Goal: Information Seeking & Learning: Learn about a topic

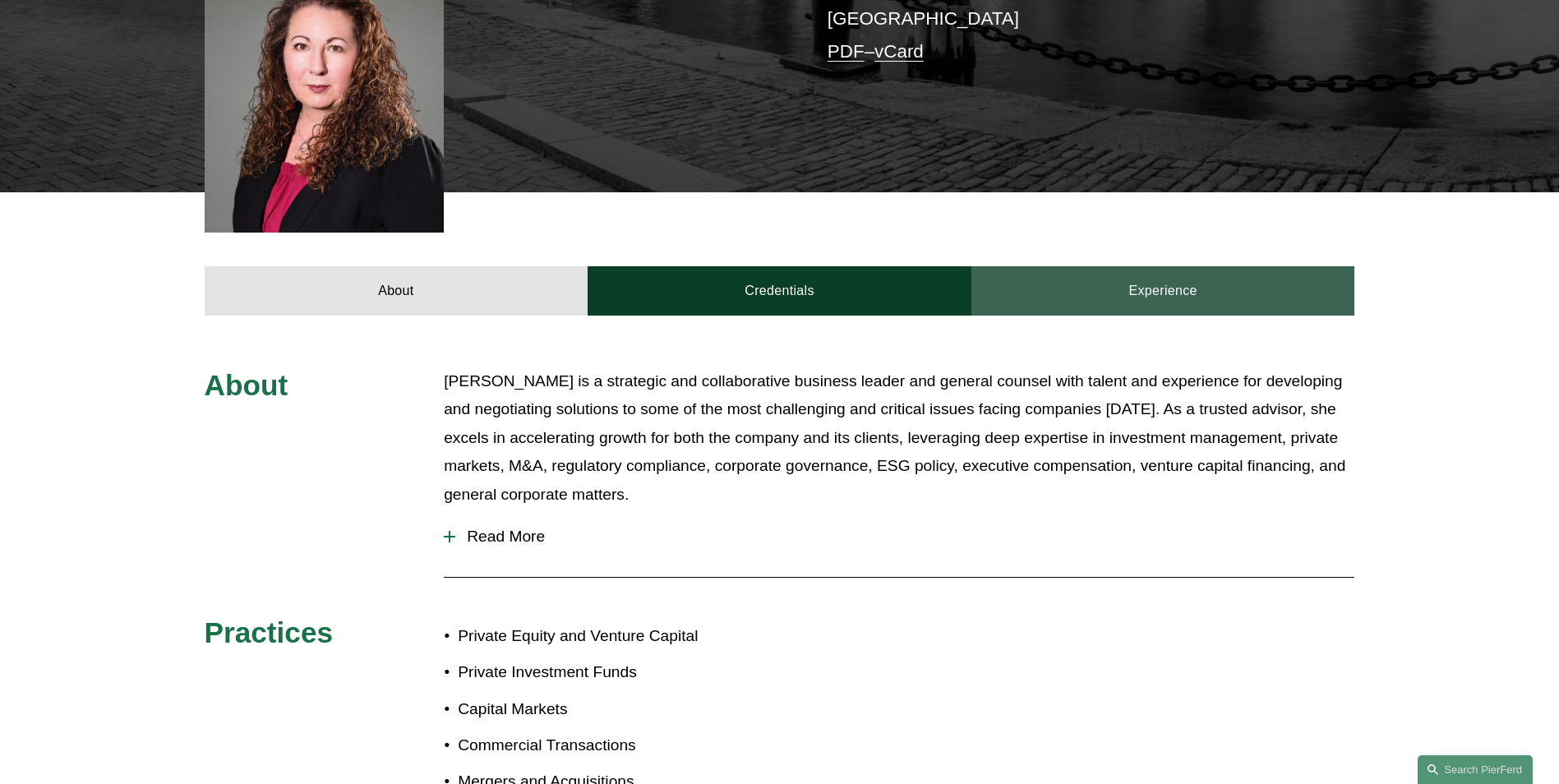
scroll to position [329, 0]
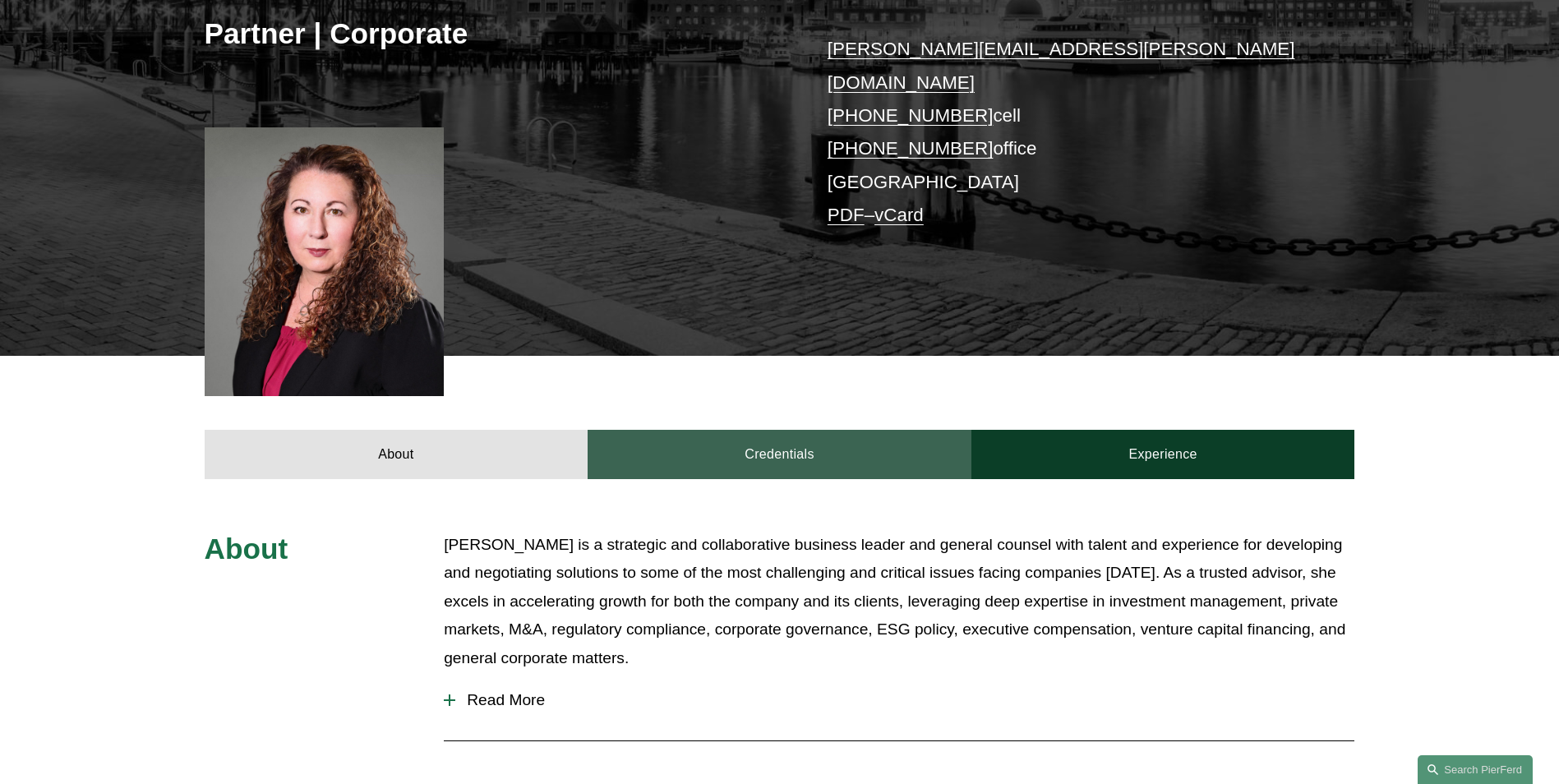
drag, startPoint x: 820, startPoint y: 424, endPoint x: 827, endPoint y: 429, distance: 8.6
click at [820, 430] on link "Credentials" at bounding box center [780, 454] width 384 height 50
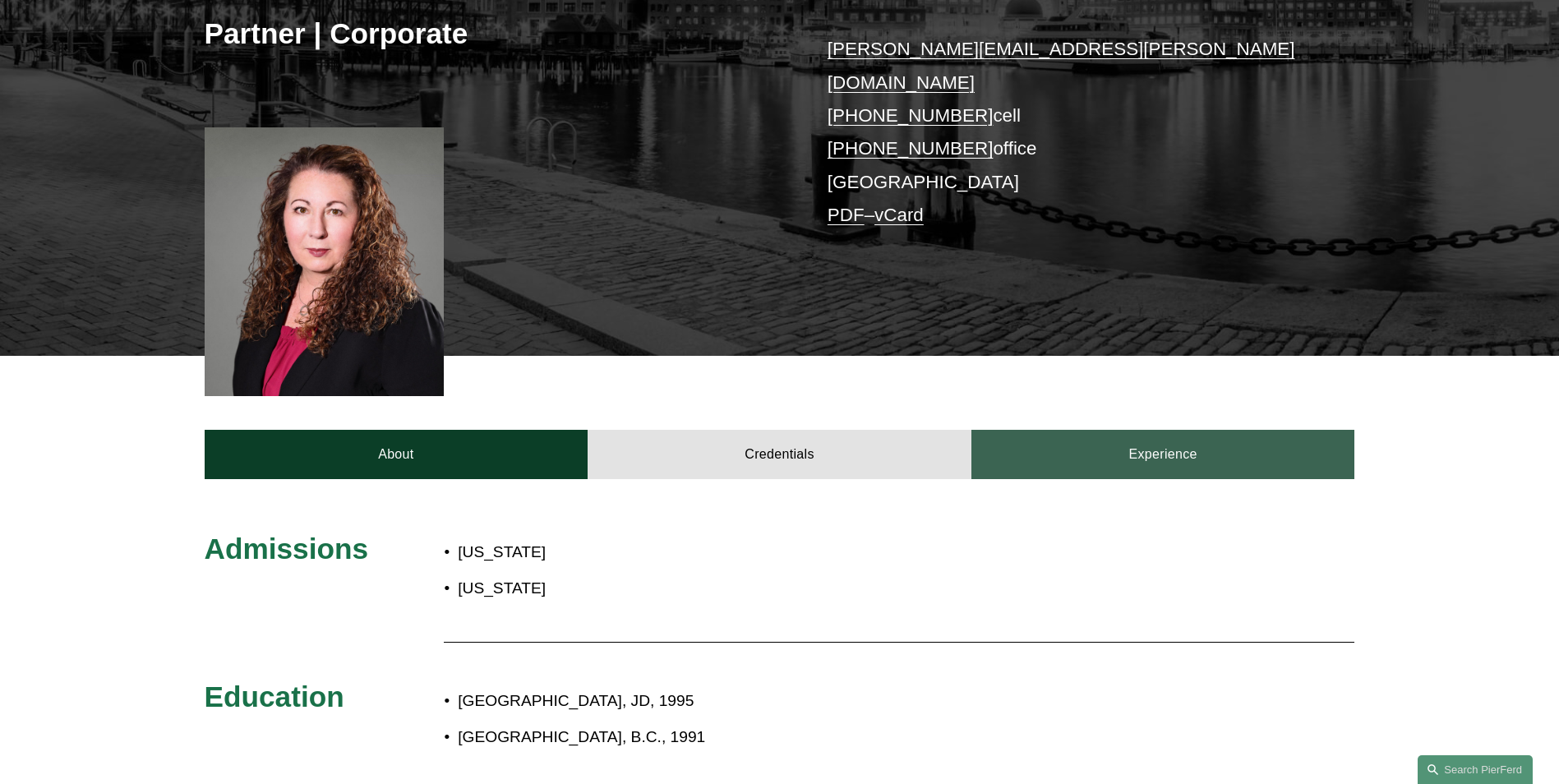
click at [1100, 430] on link "Experience" at bounding box center [1163, 454] width 384 height 50
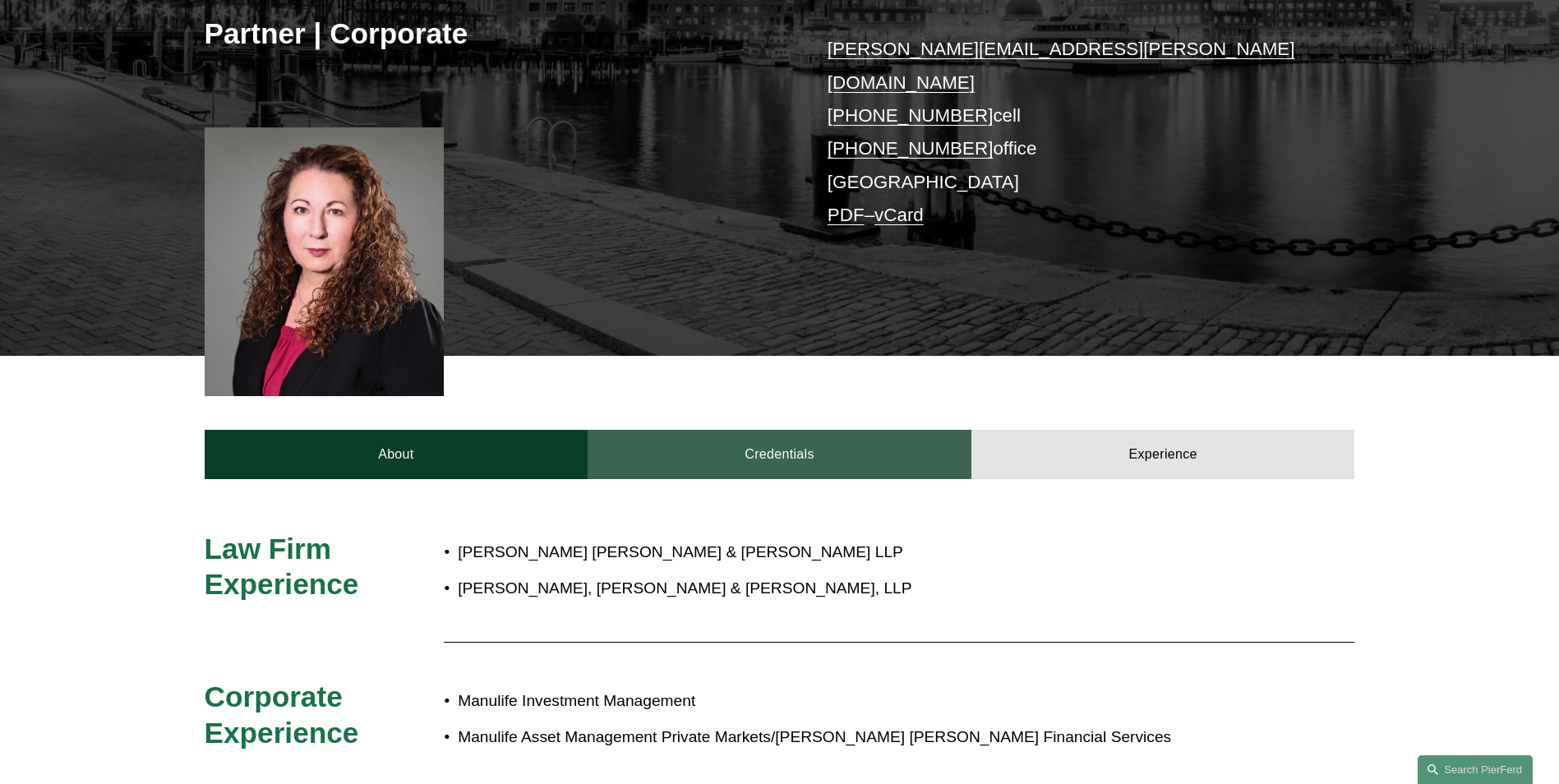
click at [704, 430] on link "Credentials" at bounding box center [780, 454] width 384 height 50
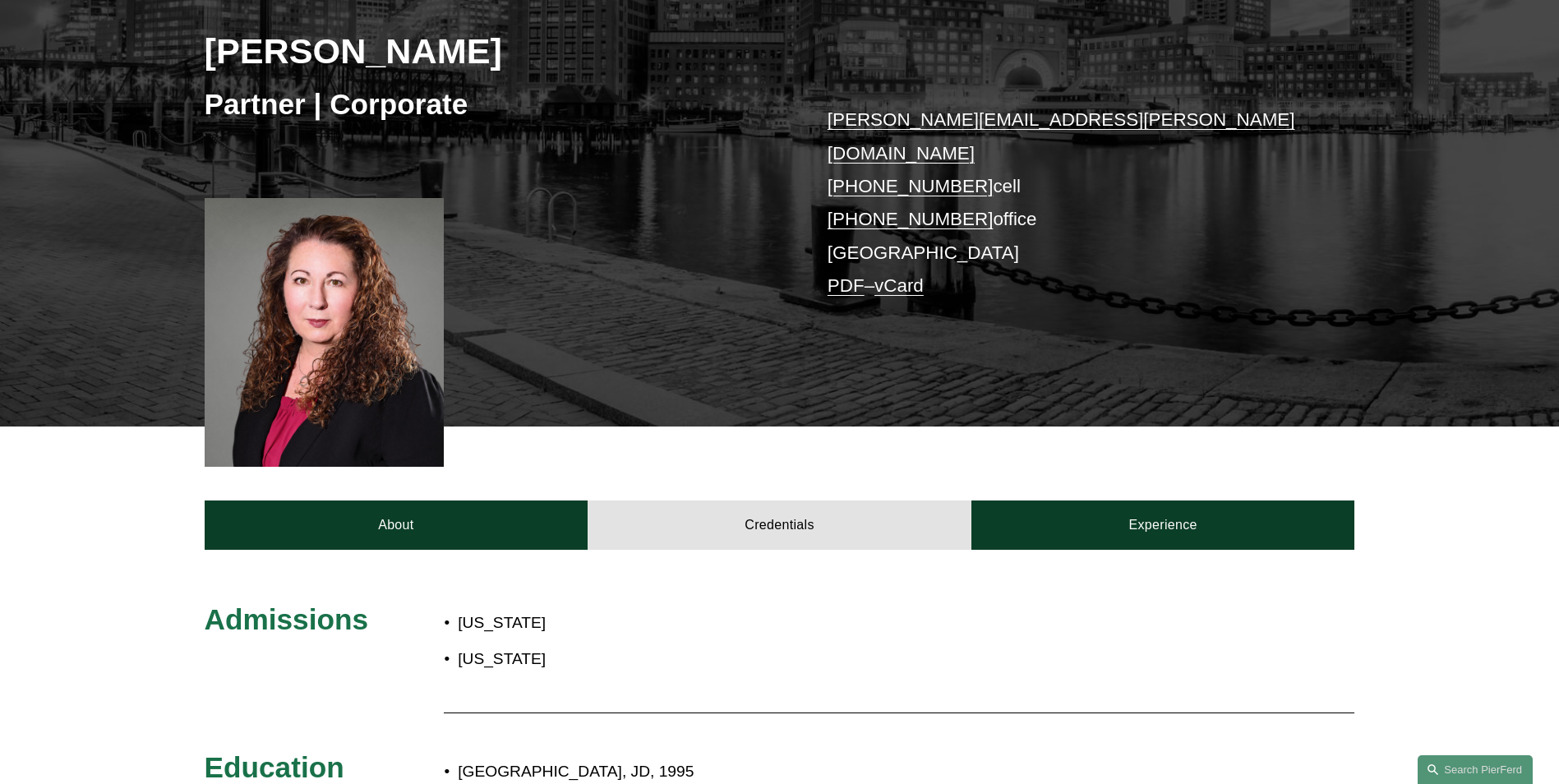
scroll to position [411, 0]
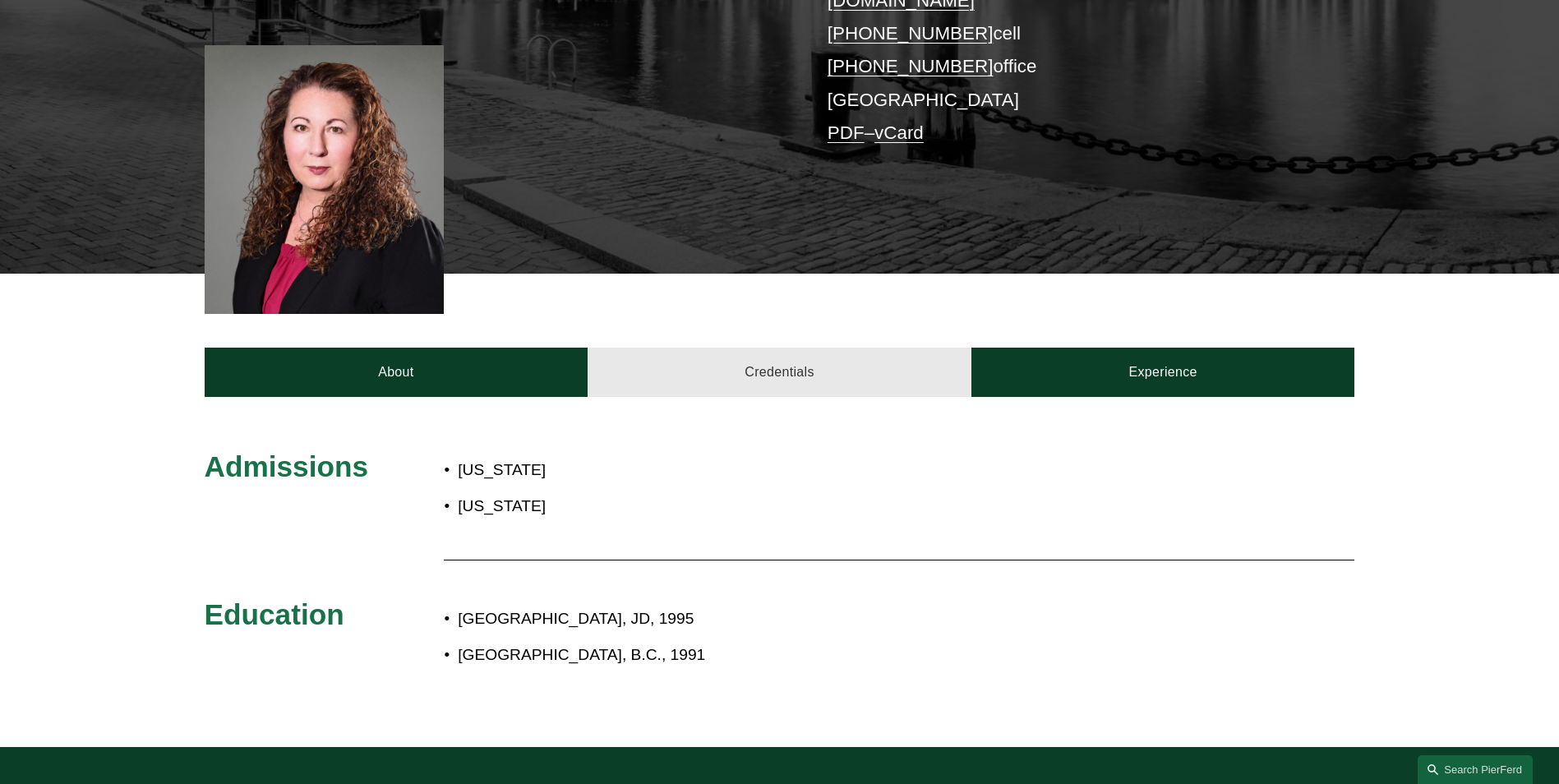
click at [746, 348] on link "Credentials" at bounding box center [780, 373] width 384 height 50
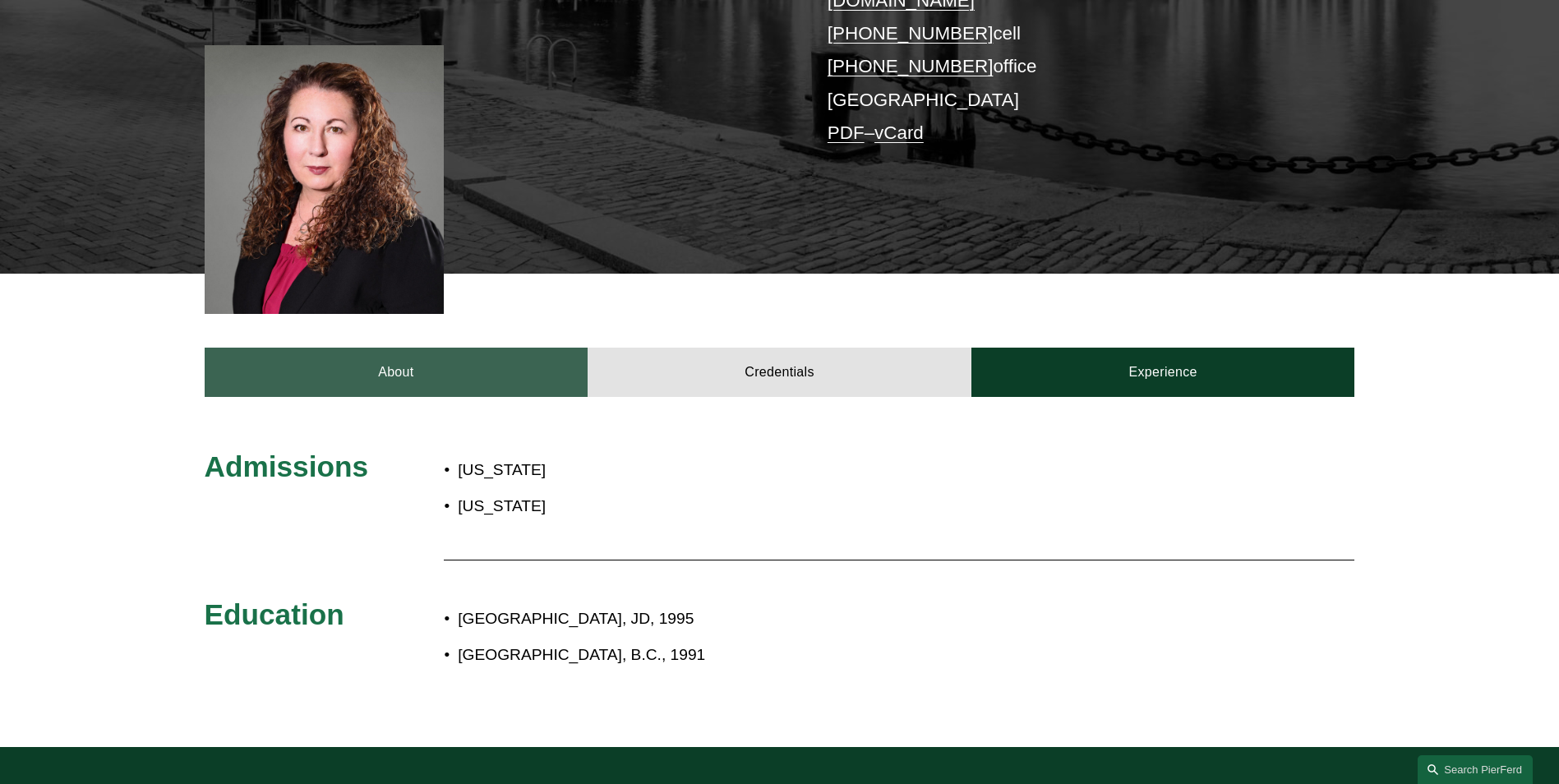
click at [464, 359] on link "About" at bounding box center [397, 373] width 384 height 50
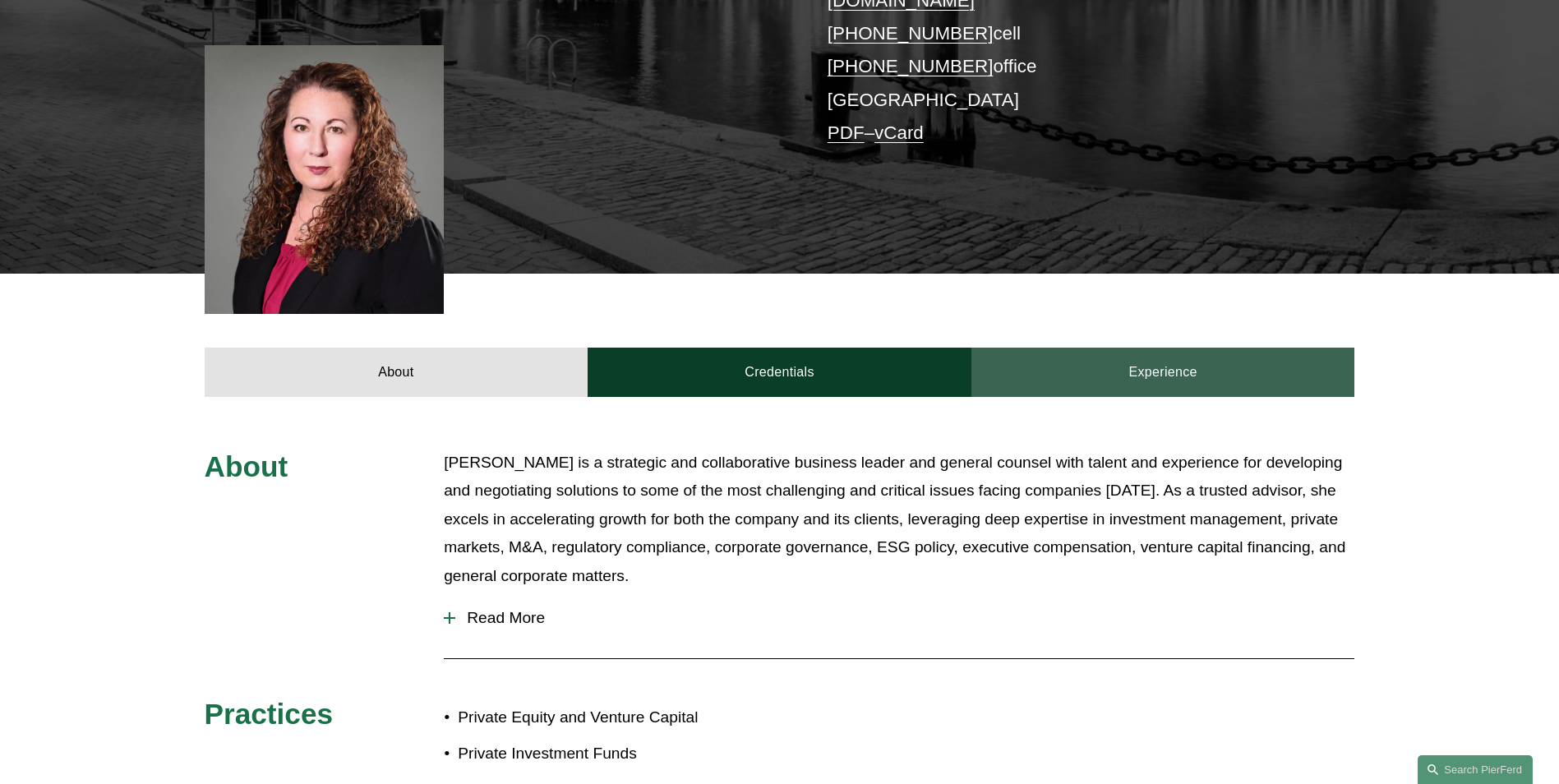
drag, startPoint x: 1217, startPoint y: 339, endPoint x: 1189, endPoint y: 348, distance: 29.4
click at [1216, 348] on link "Experience" at bounding box center [1163, 373] width 384 height 50
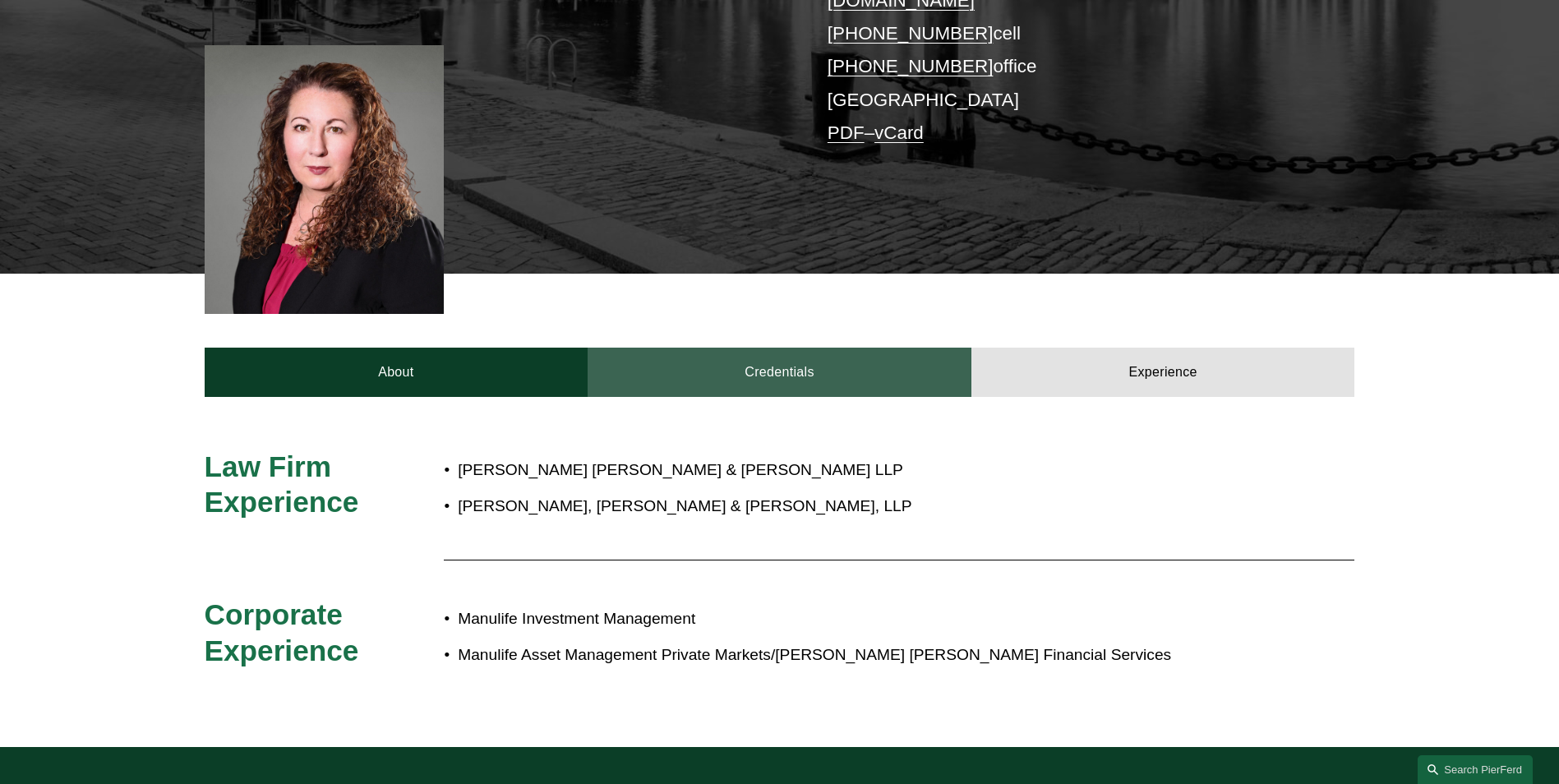
click at [746, 366] on link "Credentials" at bounding box center [780, 373] width 384 height 50
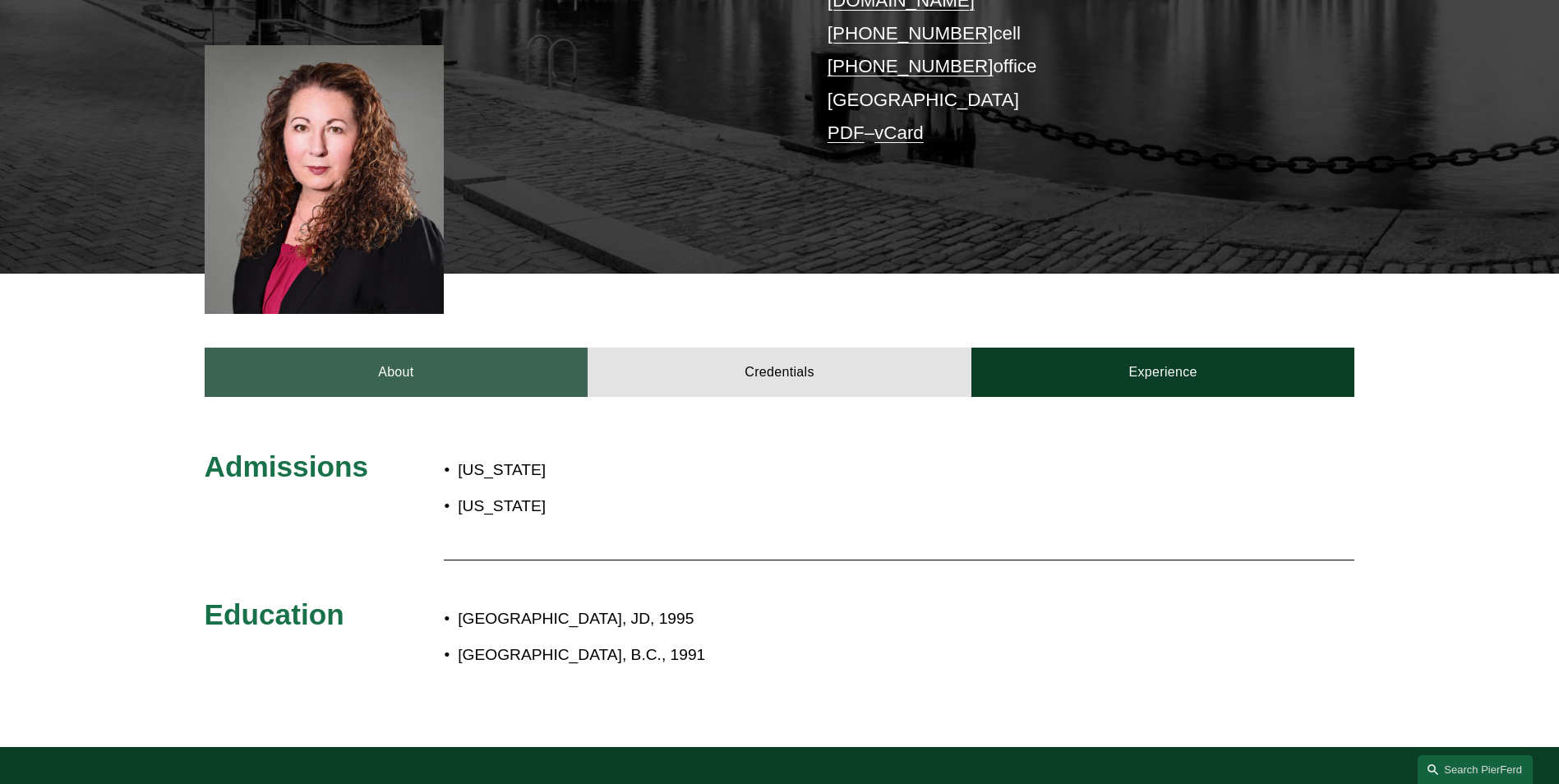
click at [431, 358] on link "About" at bounding box center [397, 373] width 384 height 50
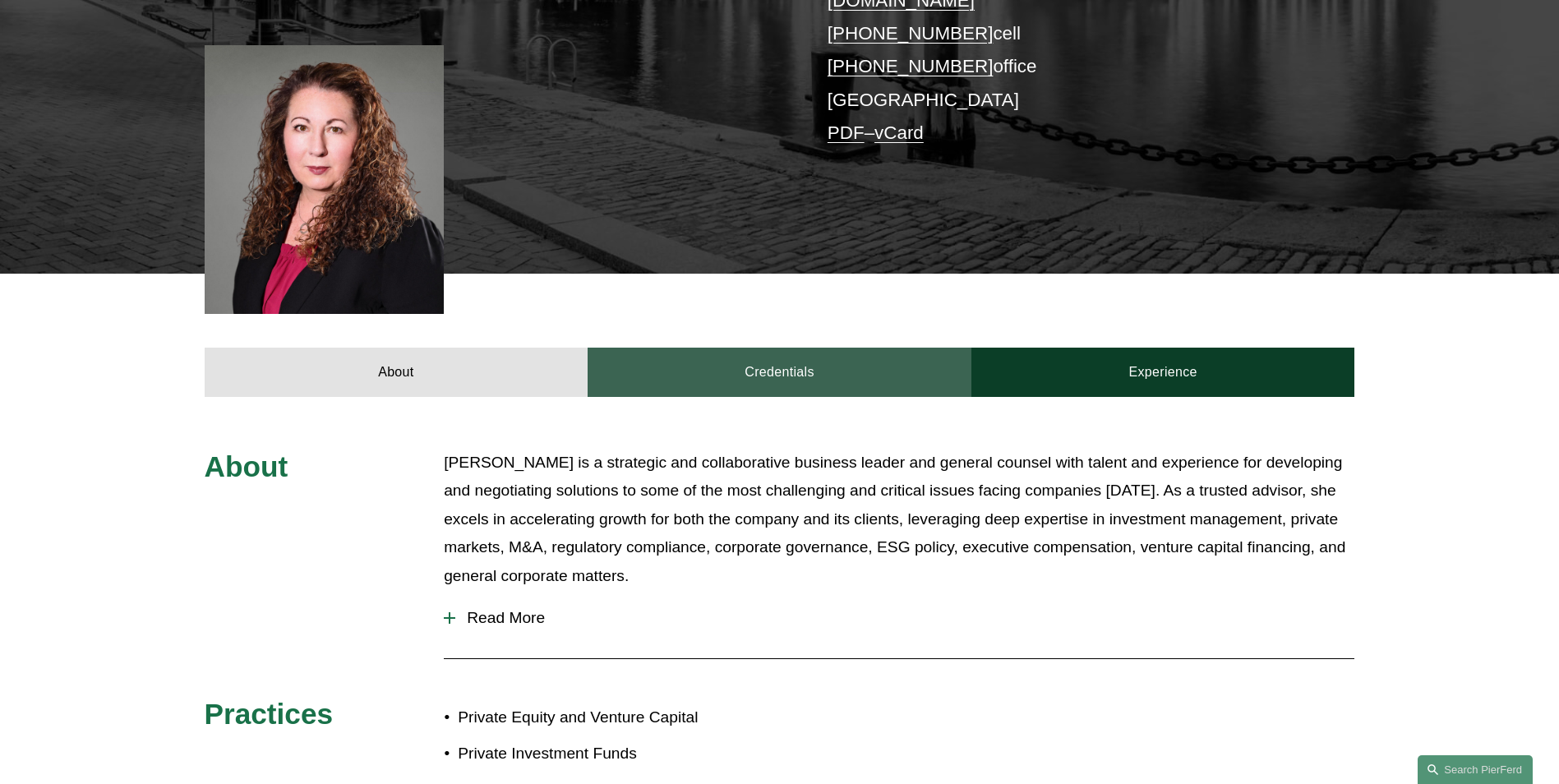
drag, startPoint x: 782, startPoint y: 358, endPoint x: 893, endPoint y: 357, distance: 111.0
click at [784, 358] on link "Credentials" at bounding box center [780, 373] width 384 height 50
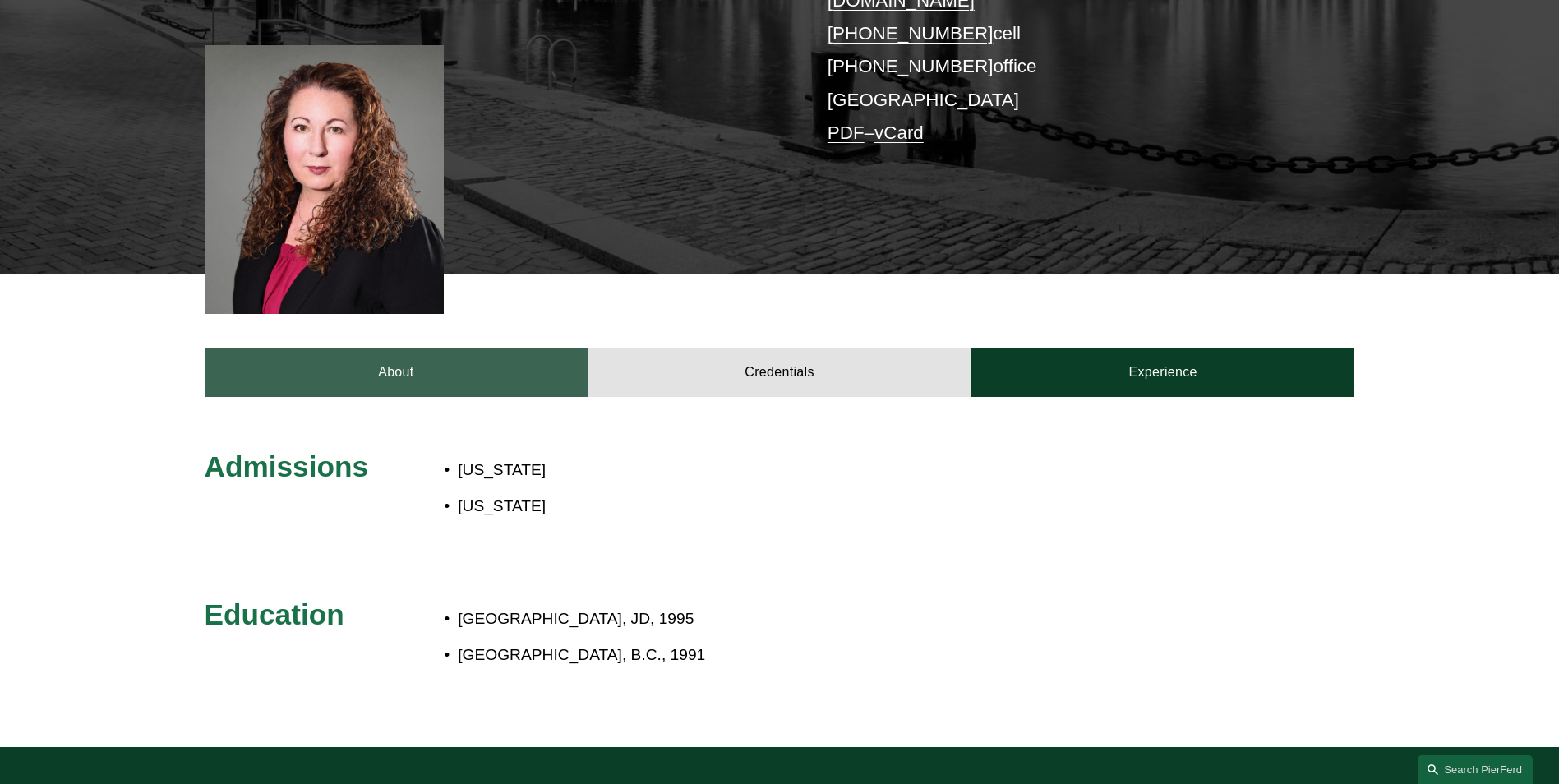
click at [453, 348] on link "About" at bounding box center [397, 373] width 384 height 50
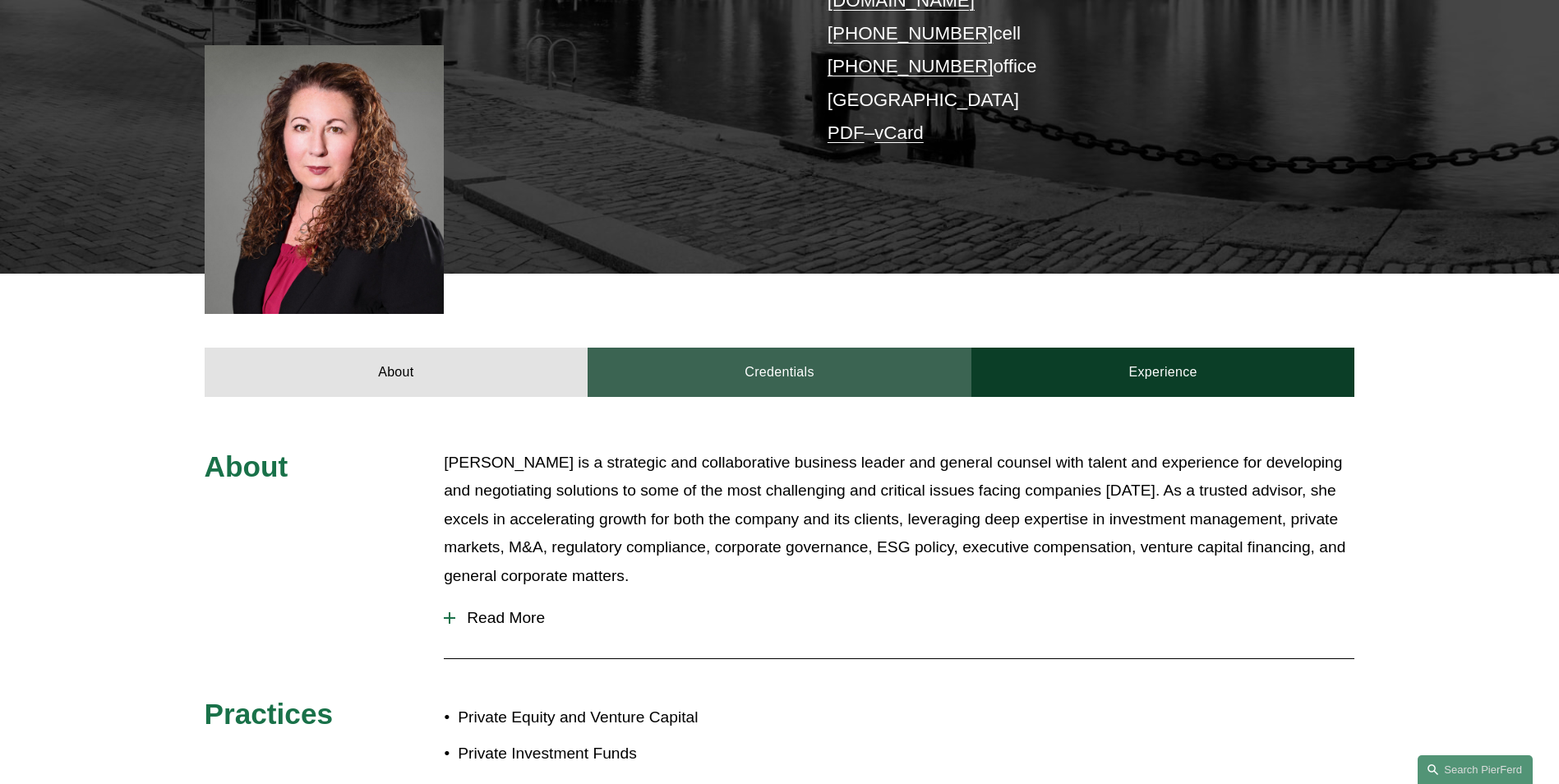
click at [851, 348] on link "Credentials" at bounding box center [780, 373] width 384 height 50
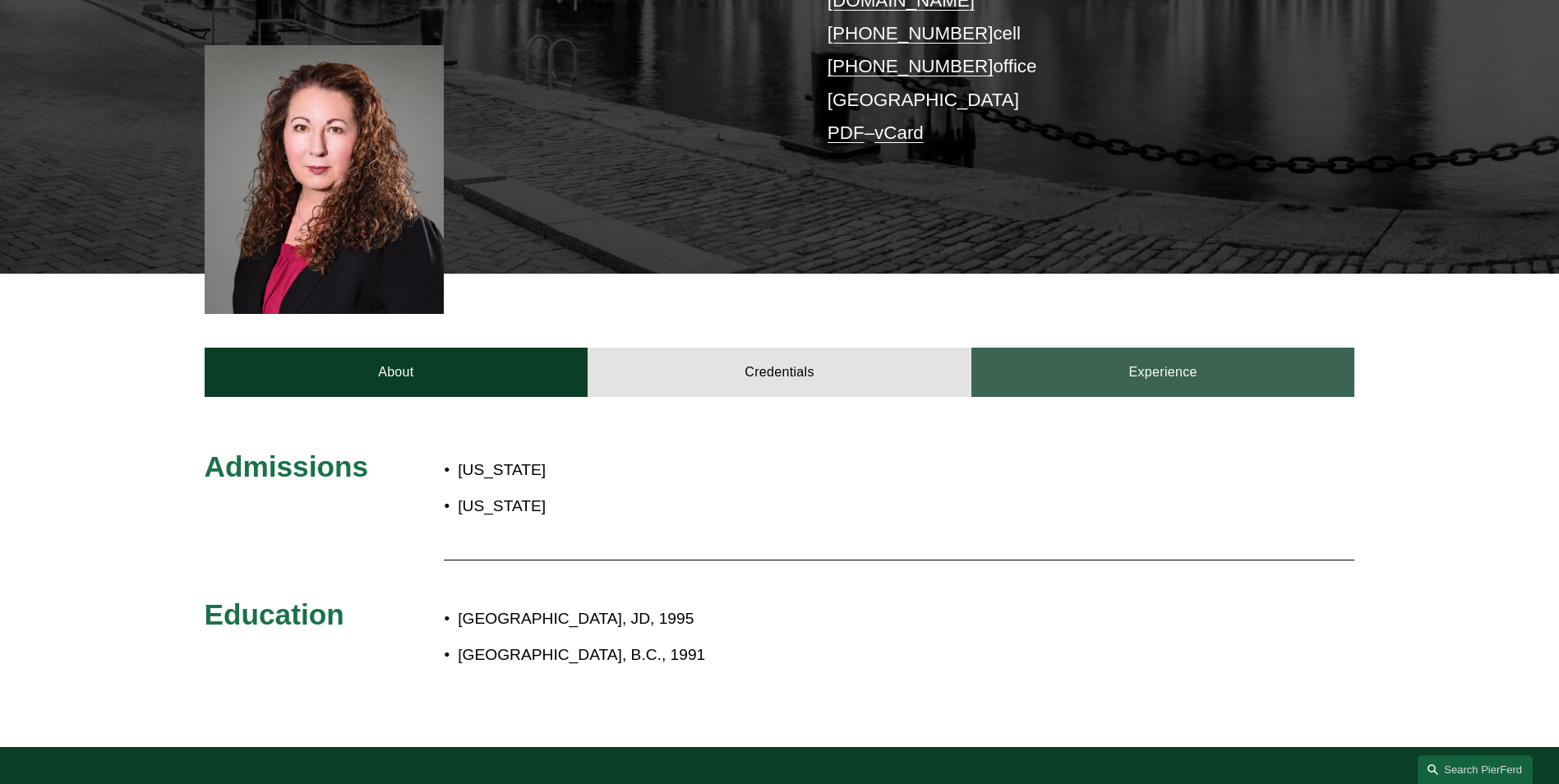
click at [1119, 354] on link "Experience" at bounding box center [1163, 373] width 384 height 50
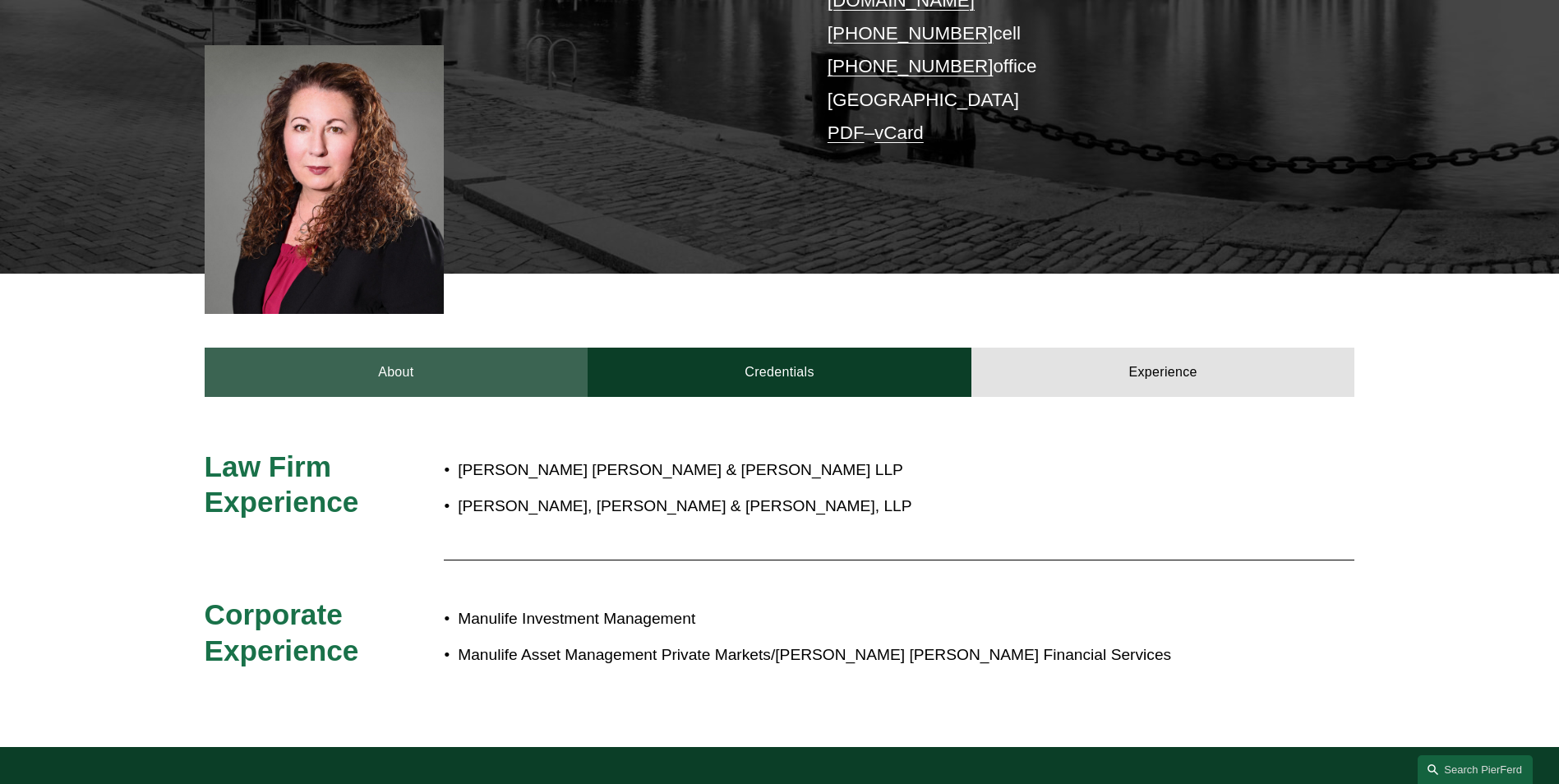
drag, startPoint x: 675, startPoint y: 351, endPoint x: 310, endPoint y: 356, distance: 365.0
click at [672, 351] on link "Credentials" at bounding box center [780, 373] width 384 height 50
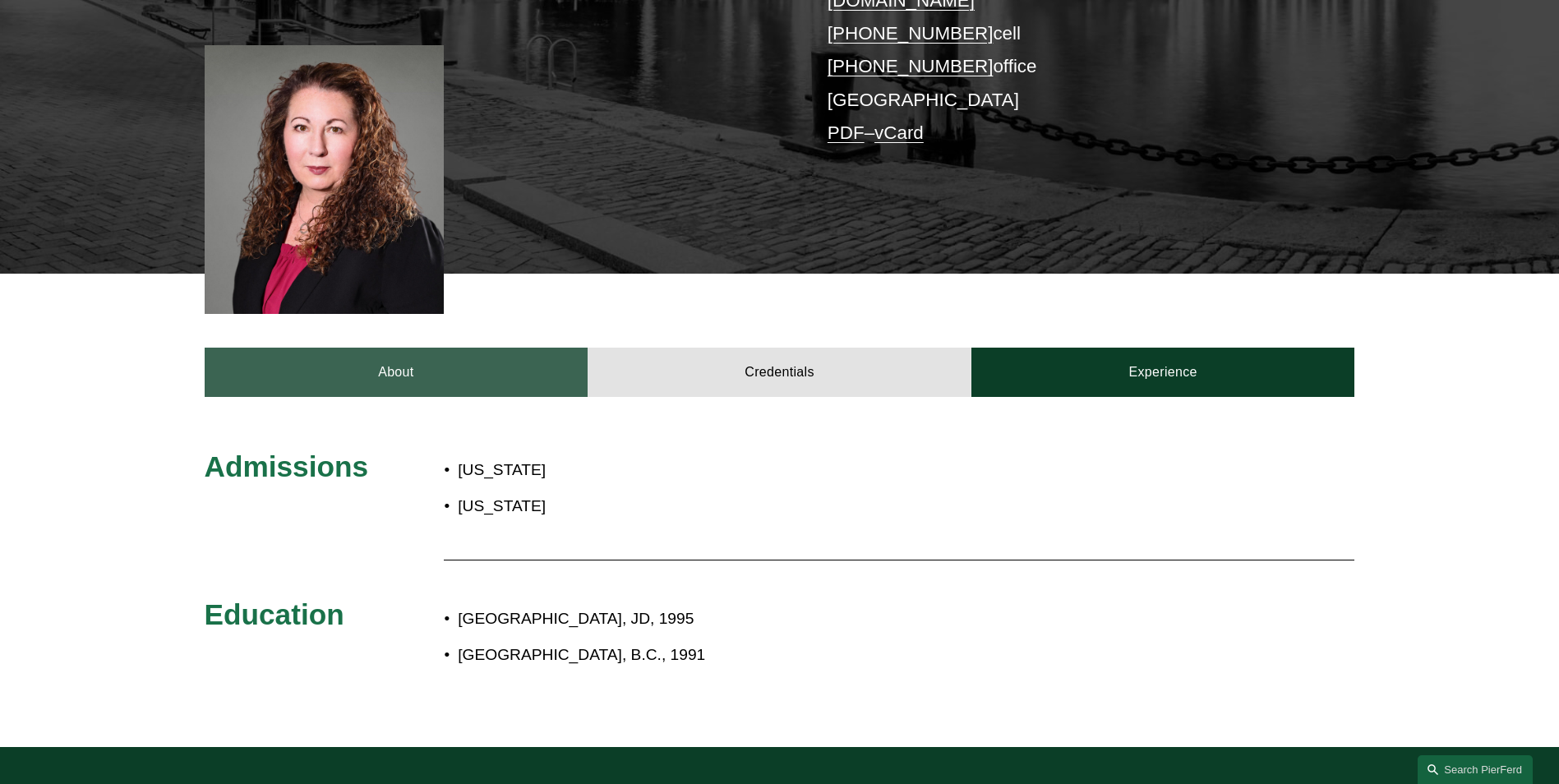
click at [294, 356] on link "About" at bounding box center [397, 373] width 384 height 50
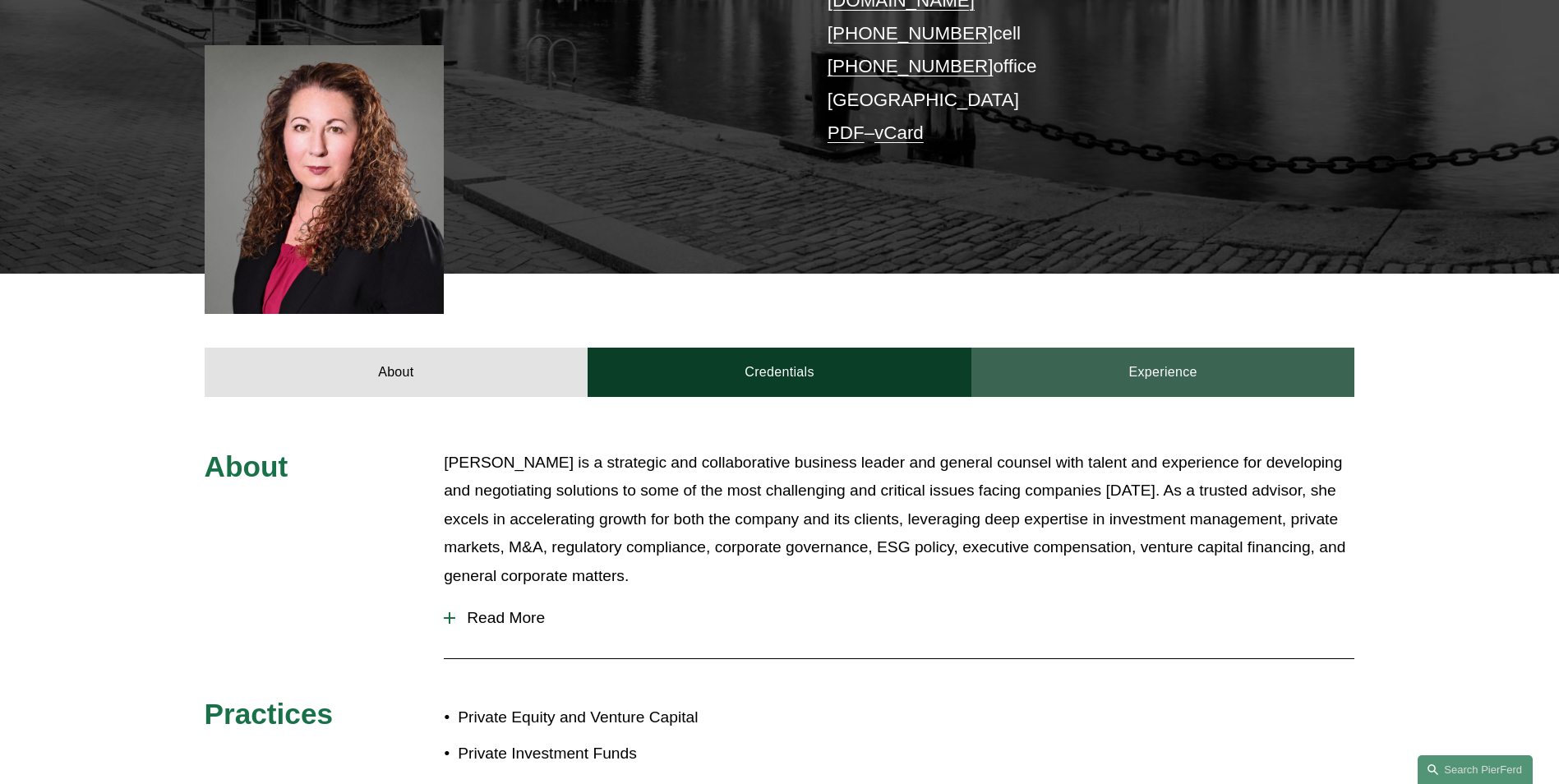
click at [1257, 364] on link "Experience" at bounding box center [1163, 373] width 384 height 50
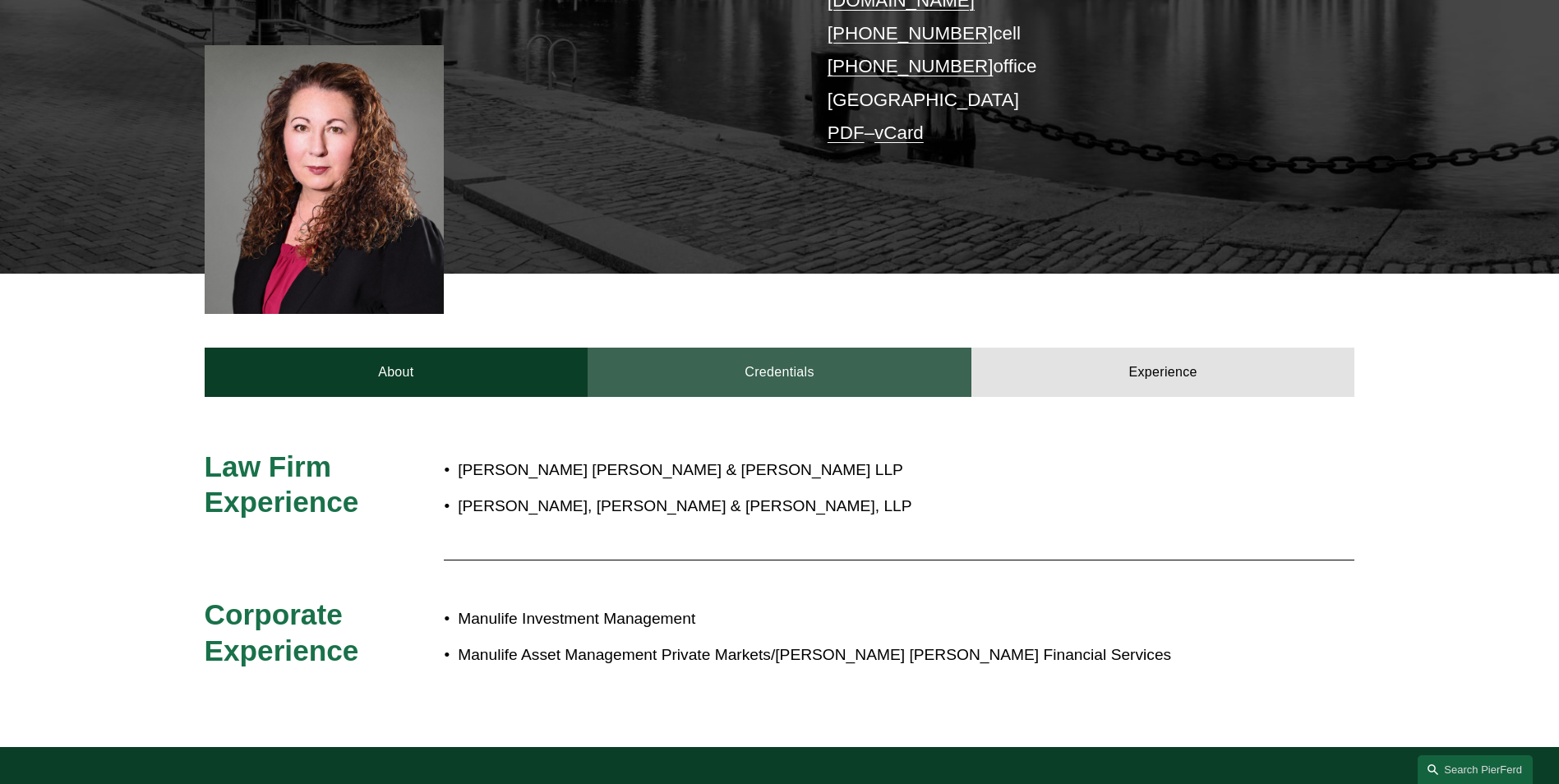
click at [799, 348] on link "Credentials" at bounding box center [780, 373] width 384 height 50
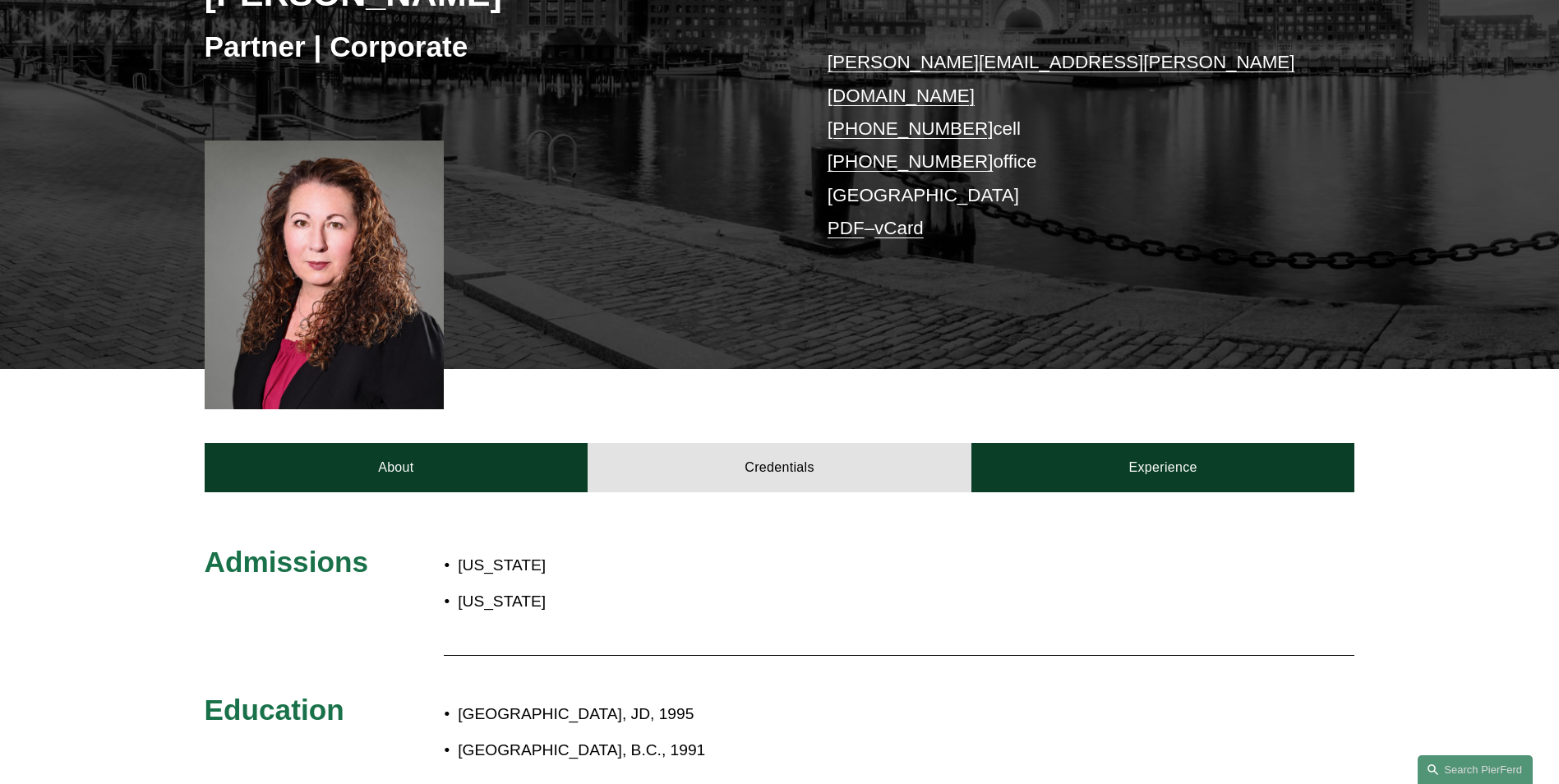
scroll to position [164, 0]
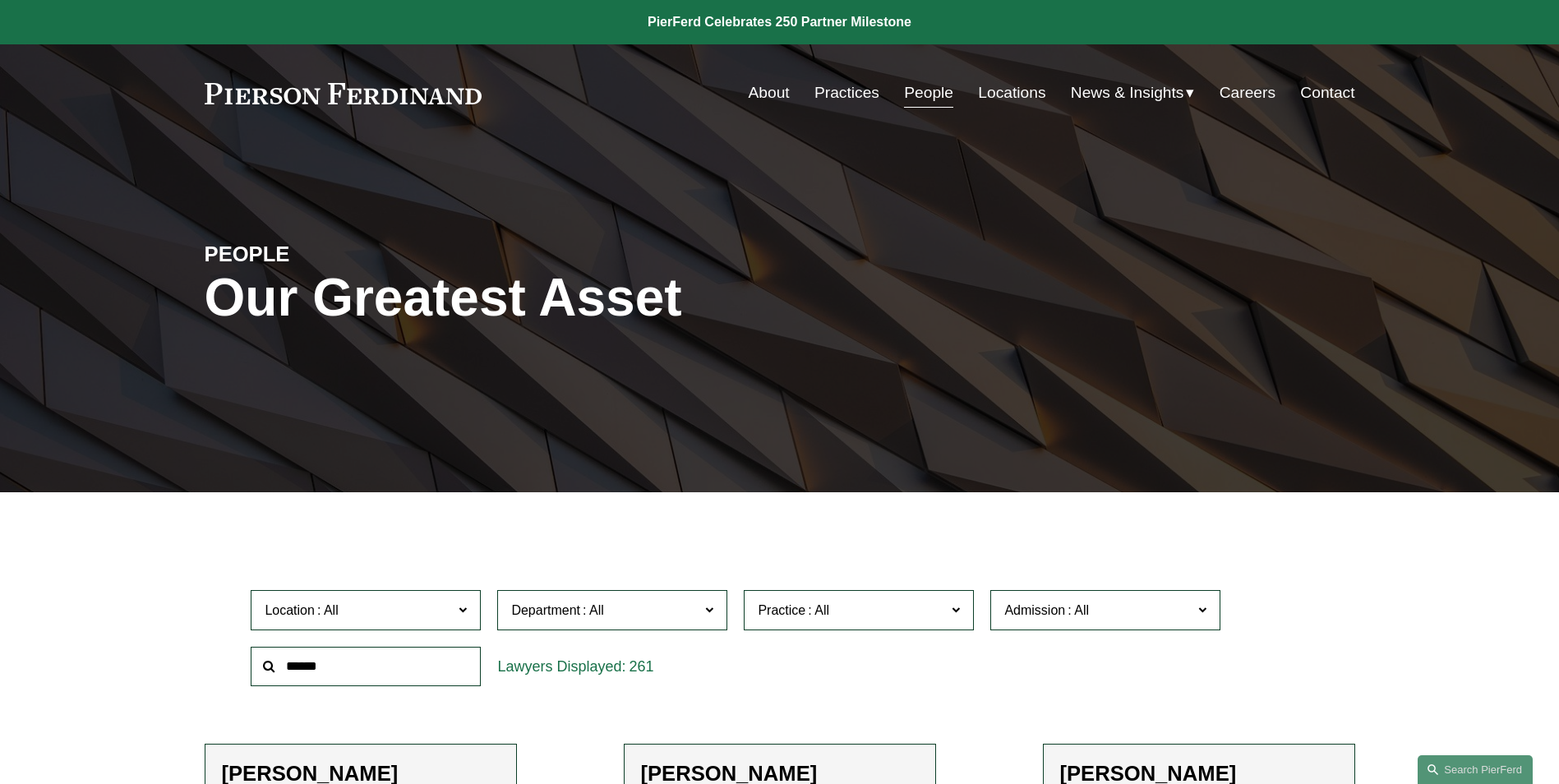
click at [1008, 97] on link "Locations" at bounding box center [1012, 93] width 68 height 31
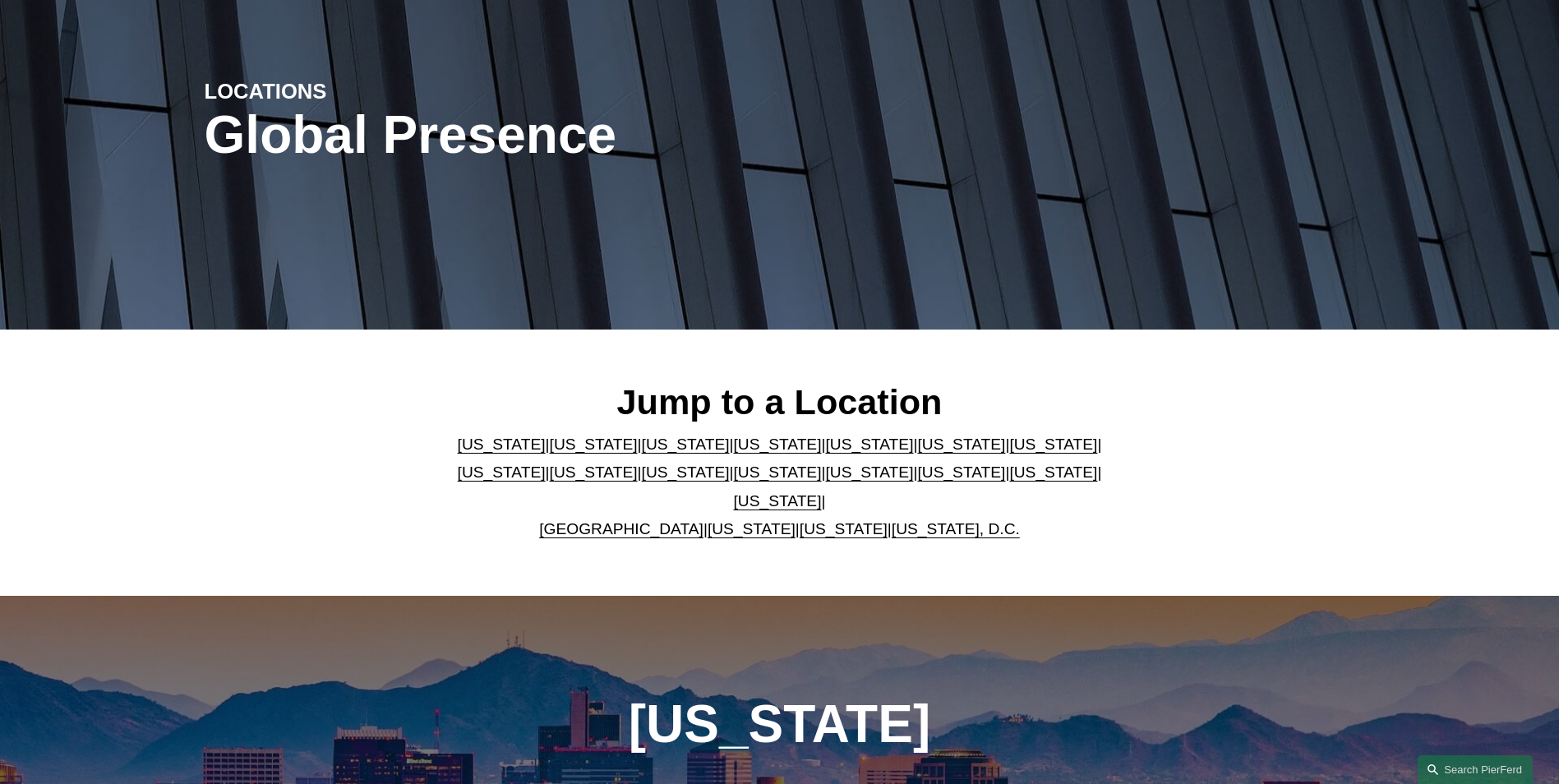
scroll to position [164, 0]
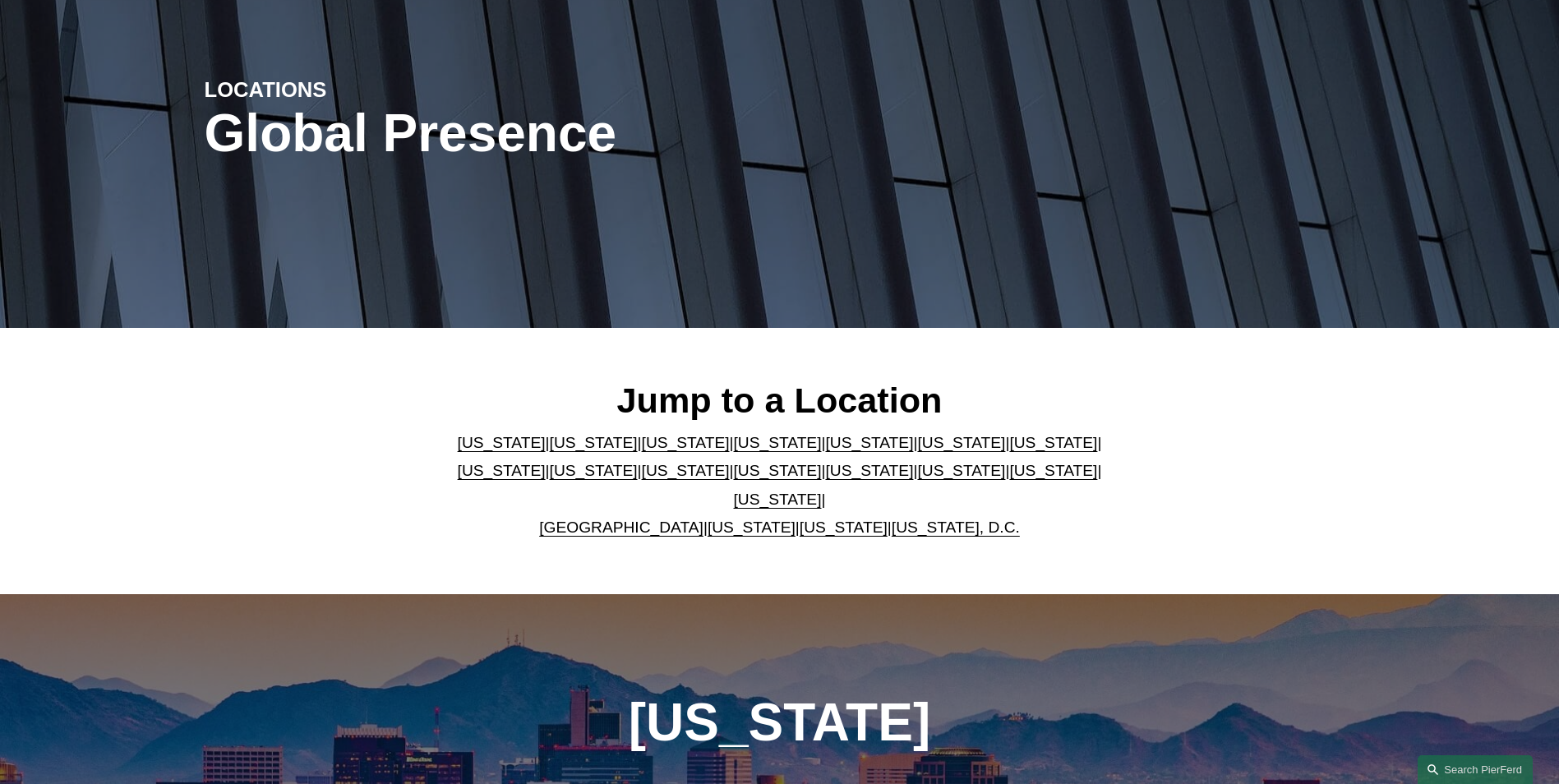
drag, startPoint x: 1016, startPoint y: 449, endPoint x: 961, endPoint y: 464, distance: 57.0
click at [546, 462] on link "[US_STATE]" at bounding box center [502, 470] width 88 height 17
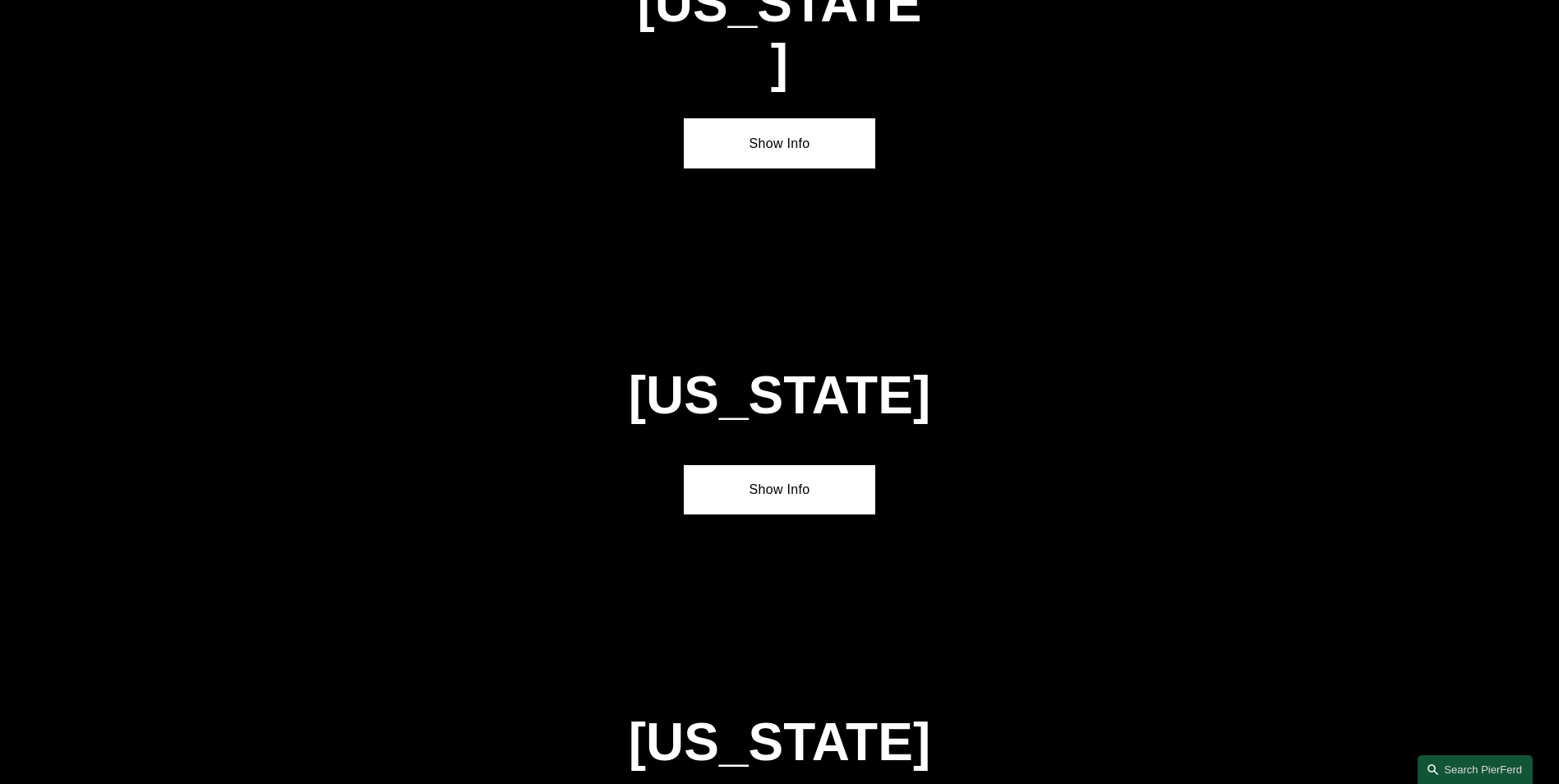
scroll to position [3174, 0]
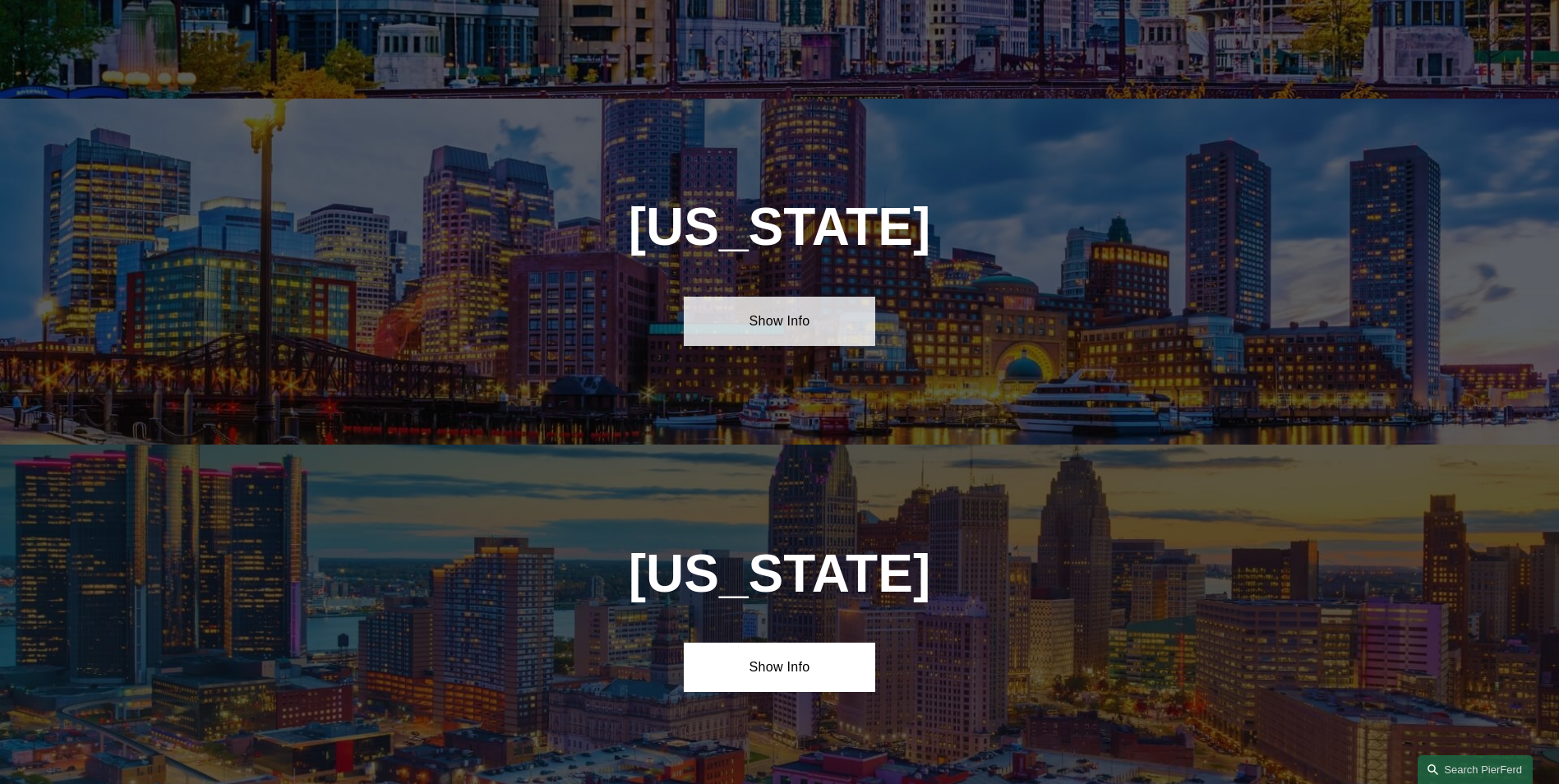
click at [779, 297] on link "Show Info" at bounding box center [780, 321] width 192 height 50
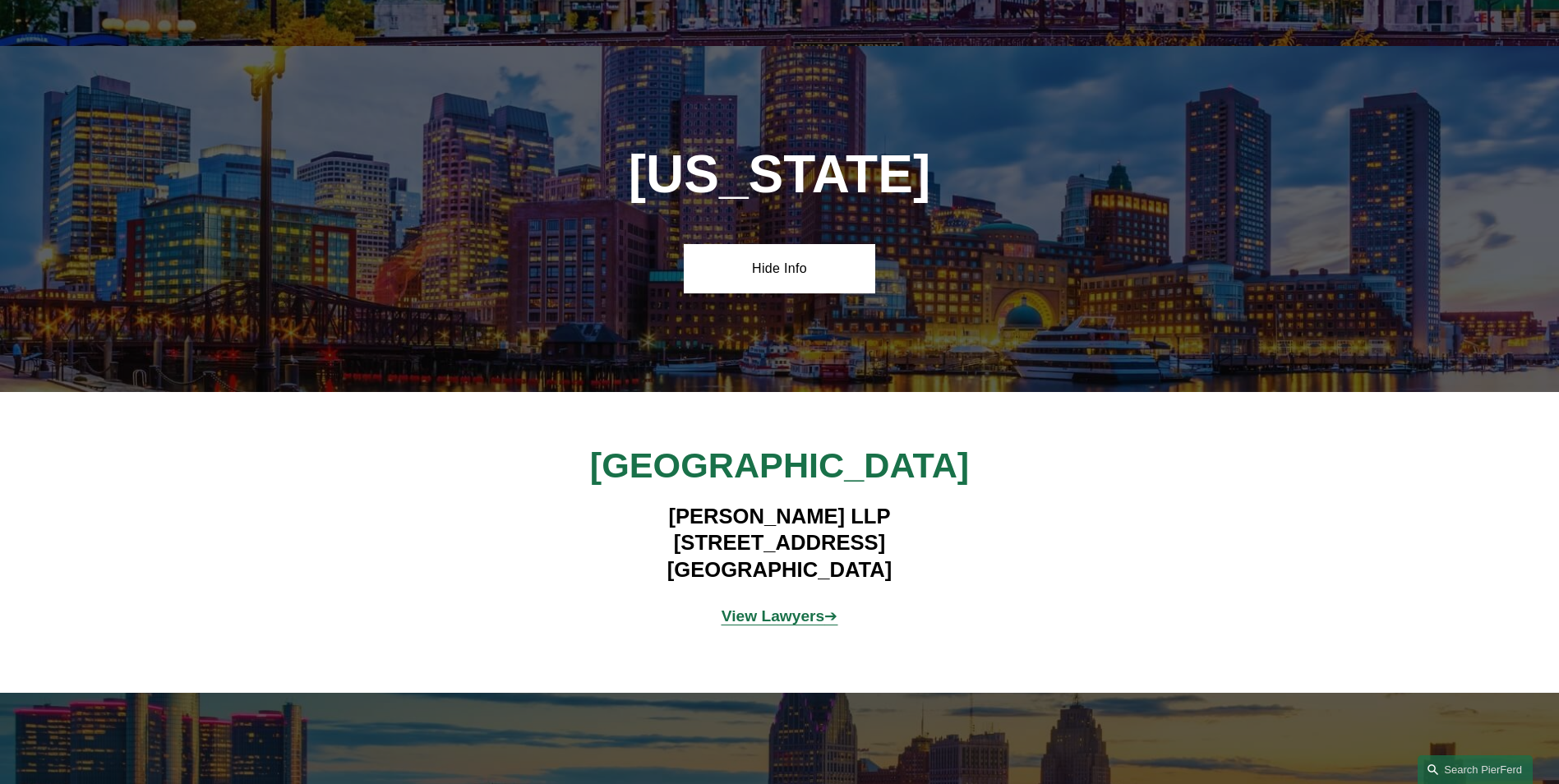
scroll to position [3257, 0]
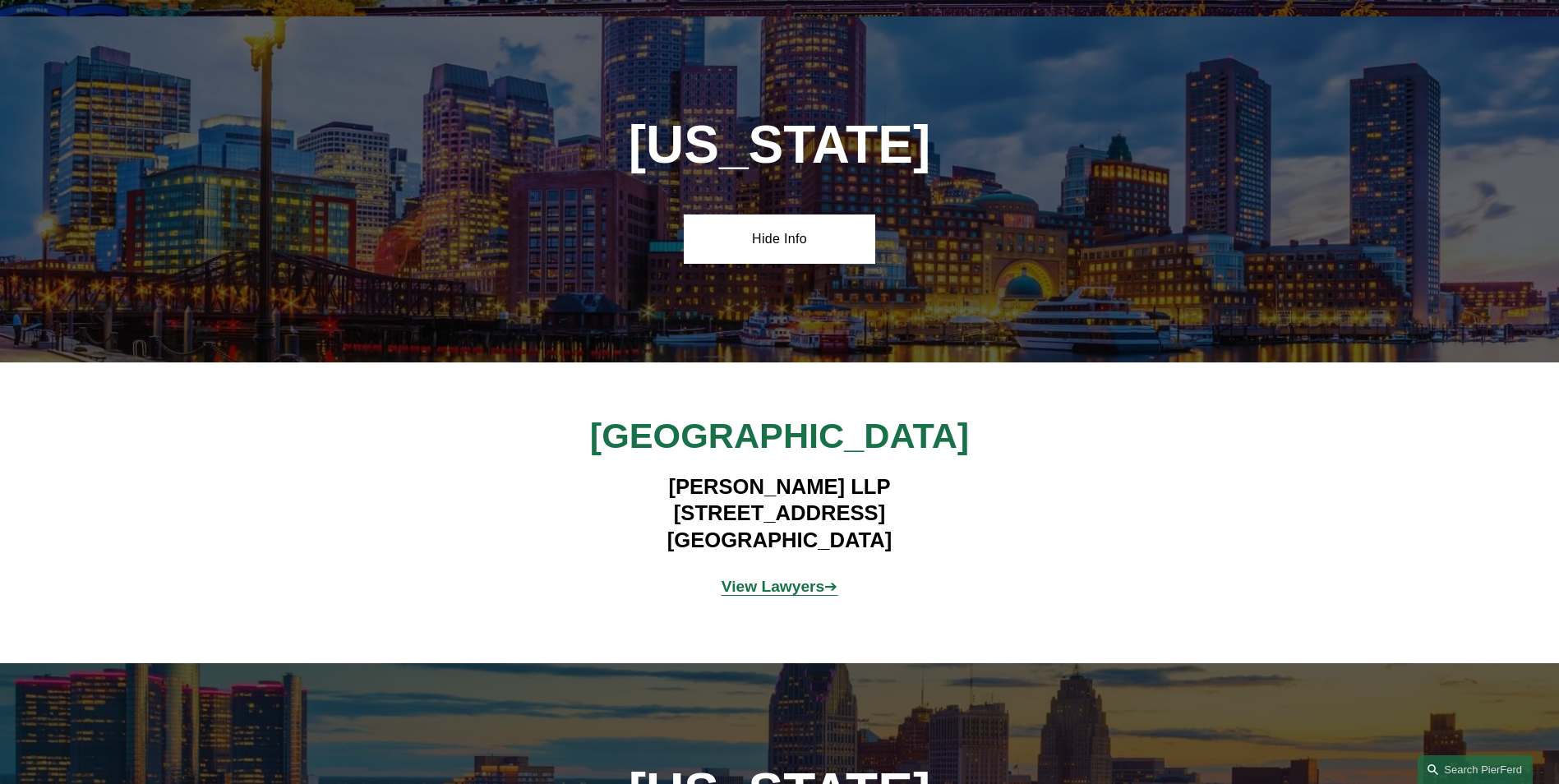
click at [808, 577] on strong "View Lawyers" at bounding box center [773, 586] width 103 height 17
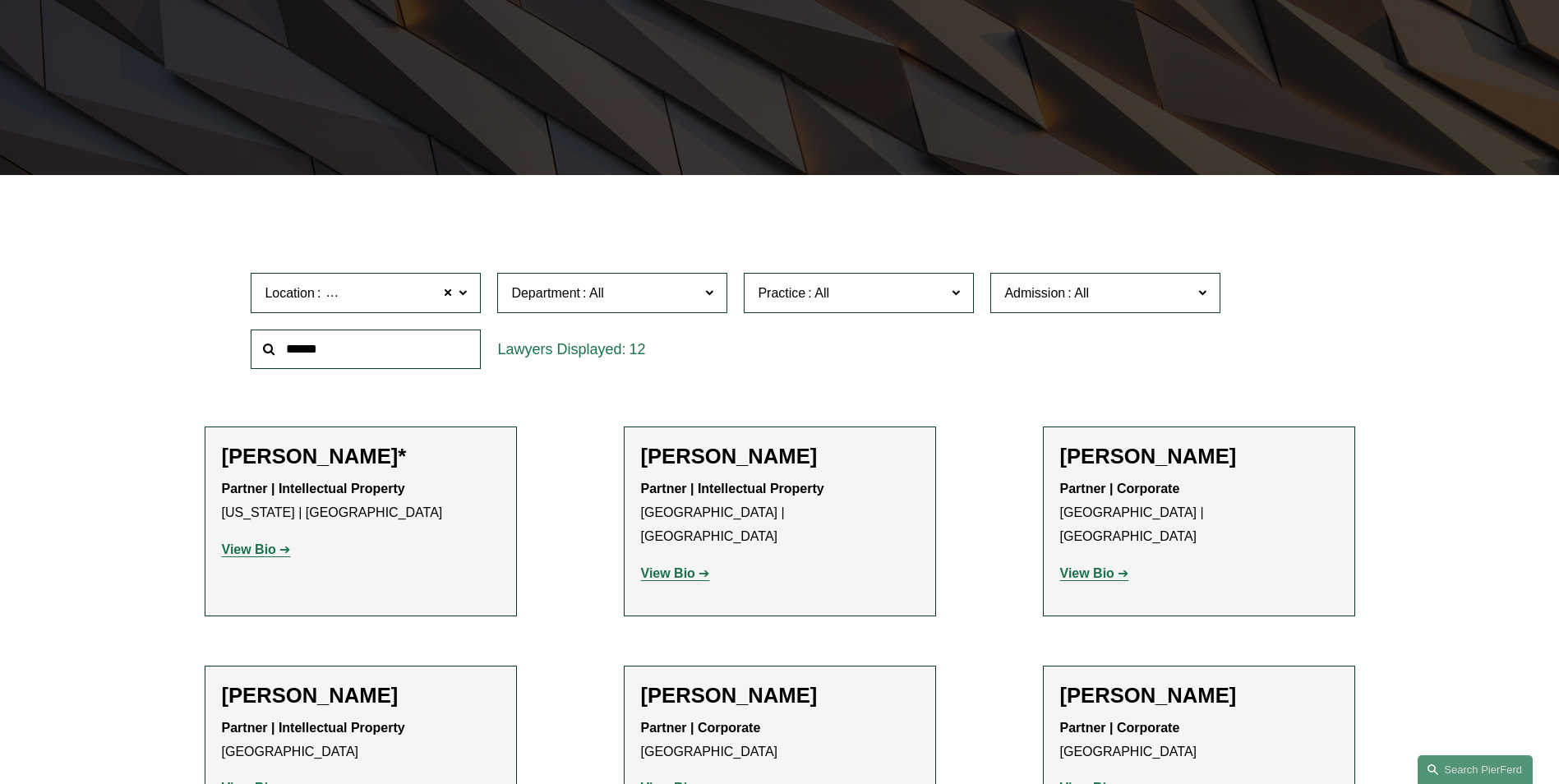
scroll to position [411, 0]
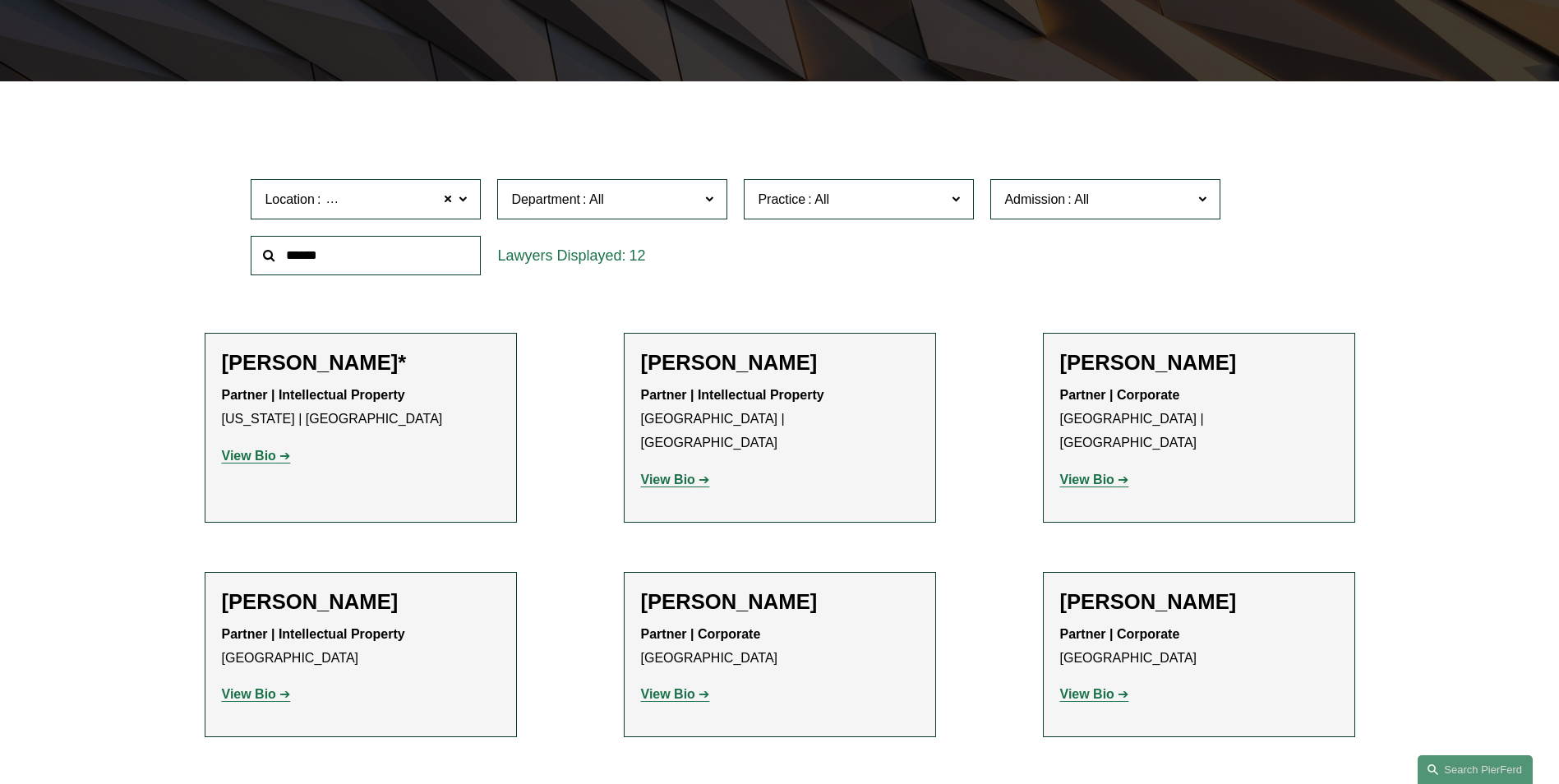
click at [659, 473] on strong "View Bio" at bounding box center [669, 479] width 55 height 14
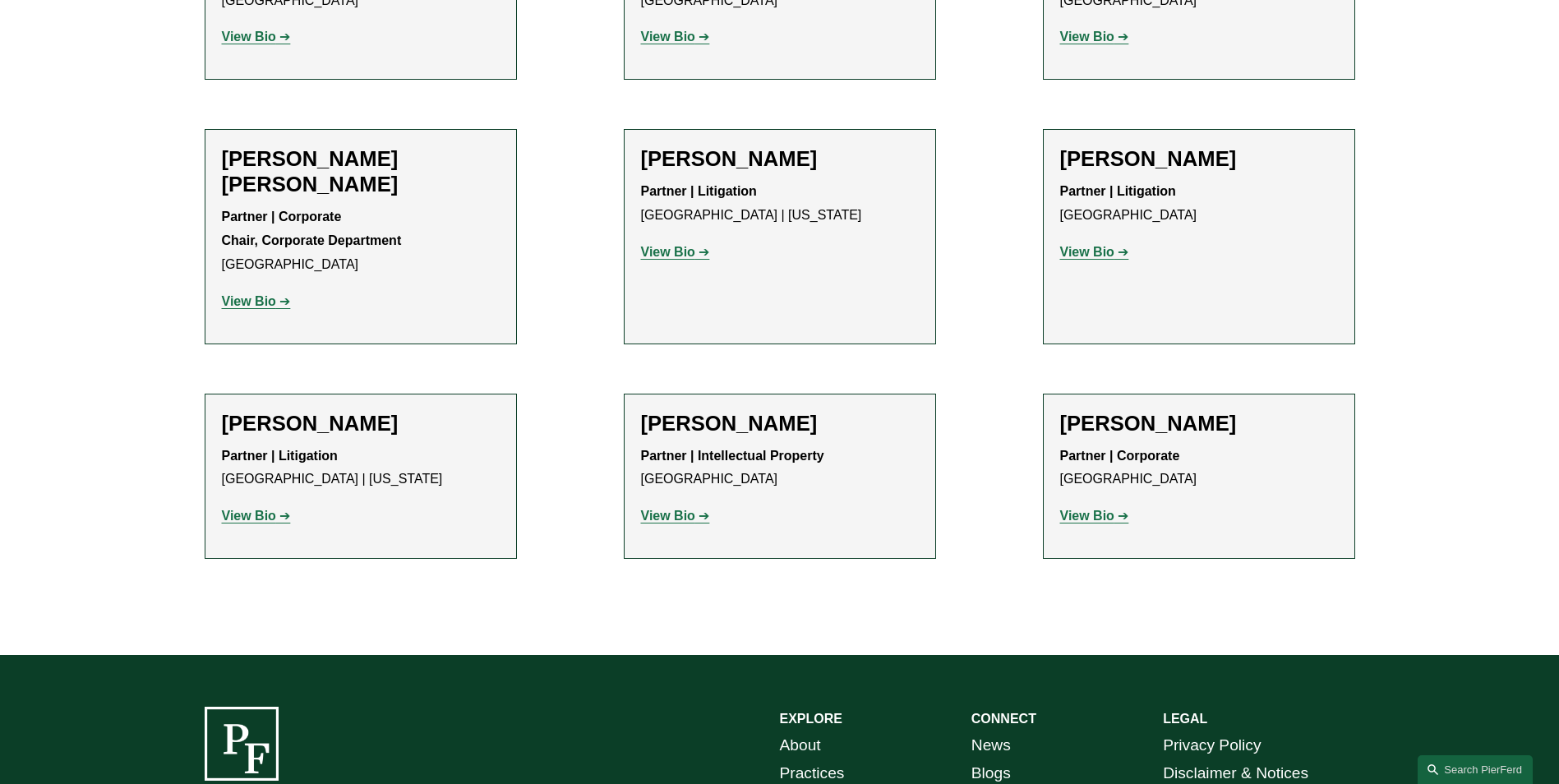
scroll to position [1150, 0]
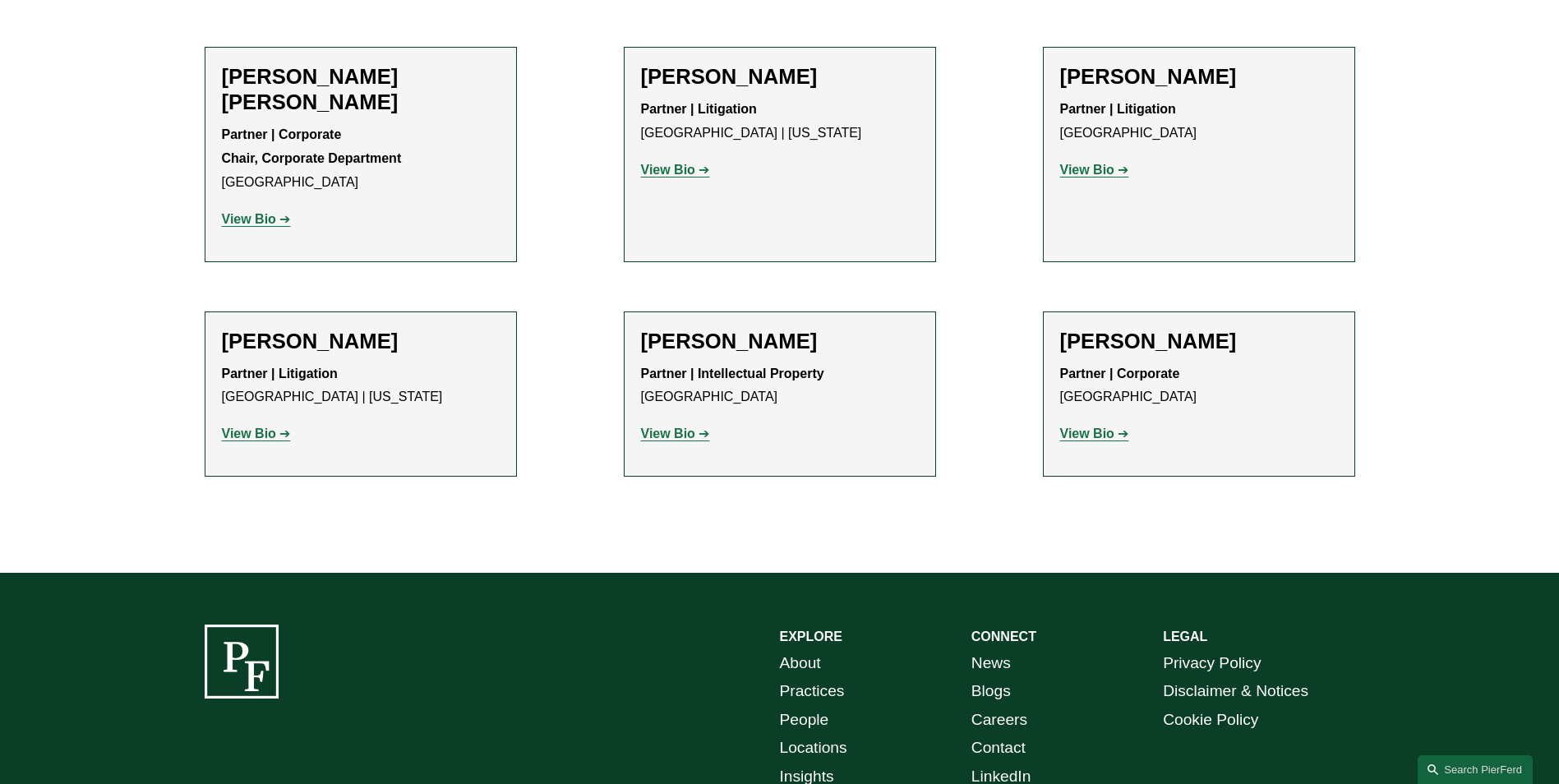
click at [1103, 422] on p "View Bio" at bounding box center [1199, 434] width 278 height 24
click at [1099, 426] on strong "View Bio" at bounding box center [1088, 433] width 55 height 14
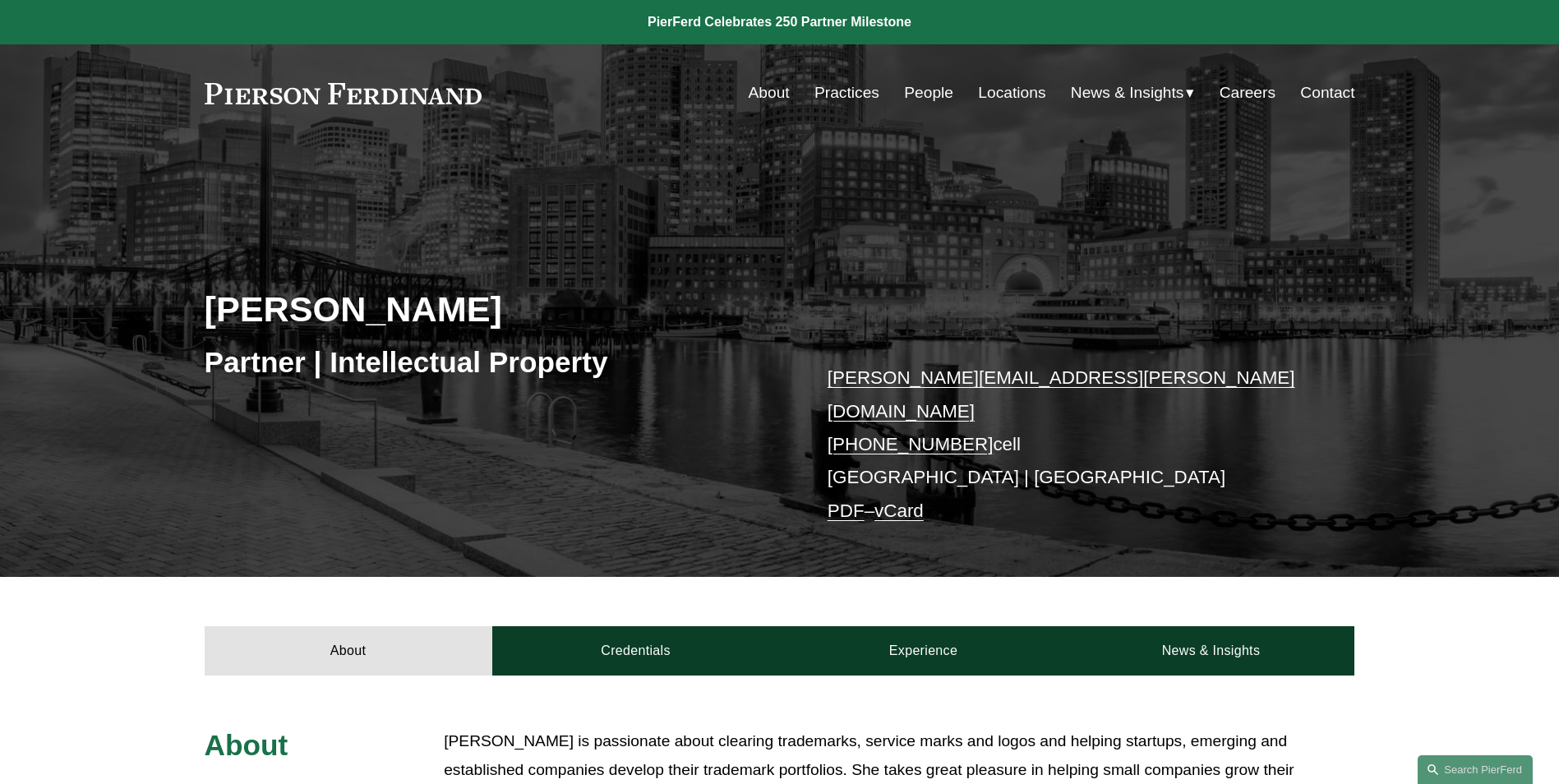
drag, startPoint x: 266, startPoint y: 613, endPoint x: 478, endPoint y: 591, distance: 213.1
click at [268, 626] on link "About" at bounding box center [349, 651] width 288 height 50
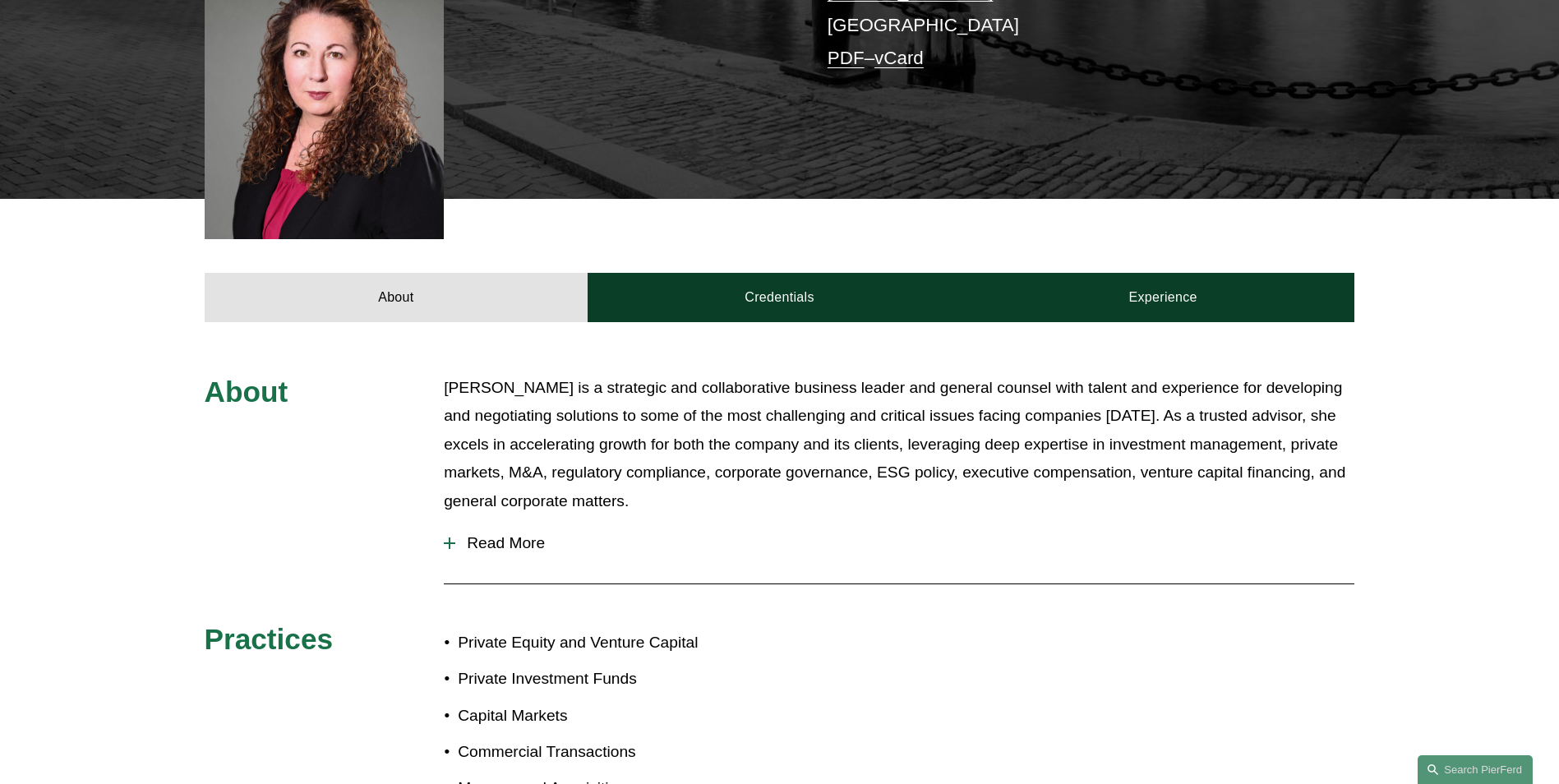
scroll to position [329, 0]
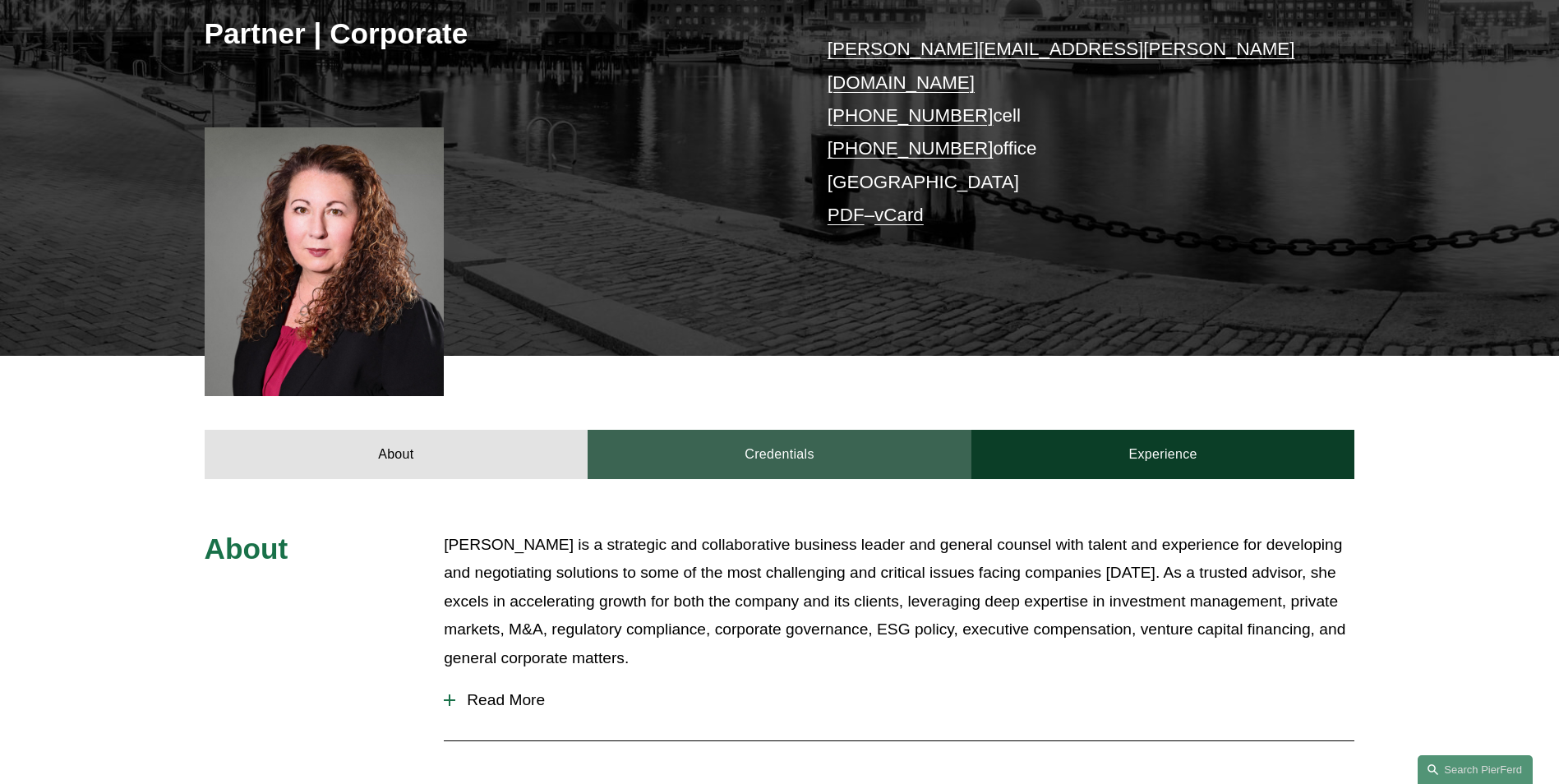
click at [760, 430] on link "Credentials" at bounding box center [780, 454] width 384 height 50
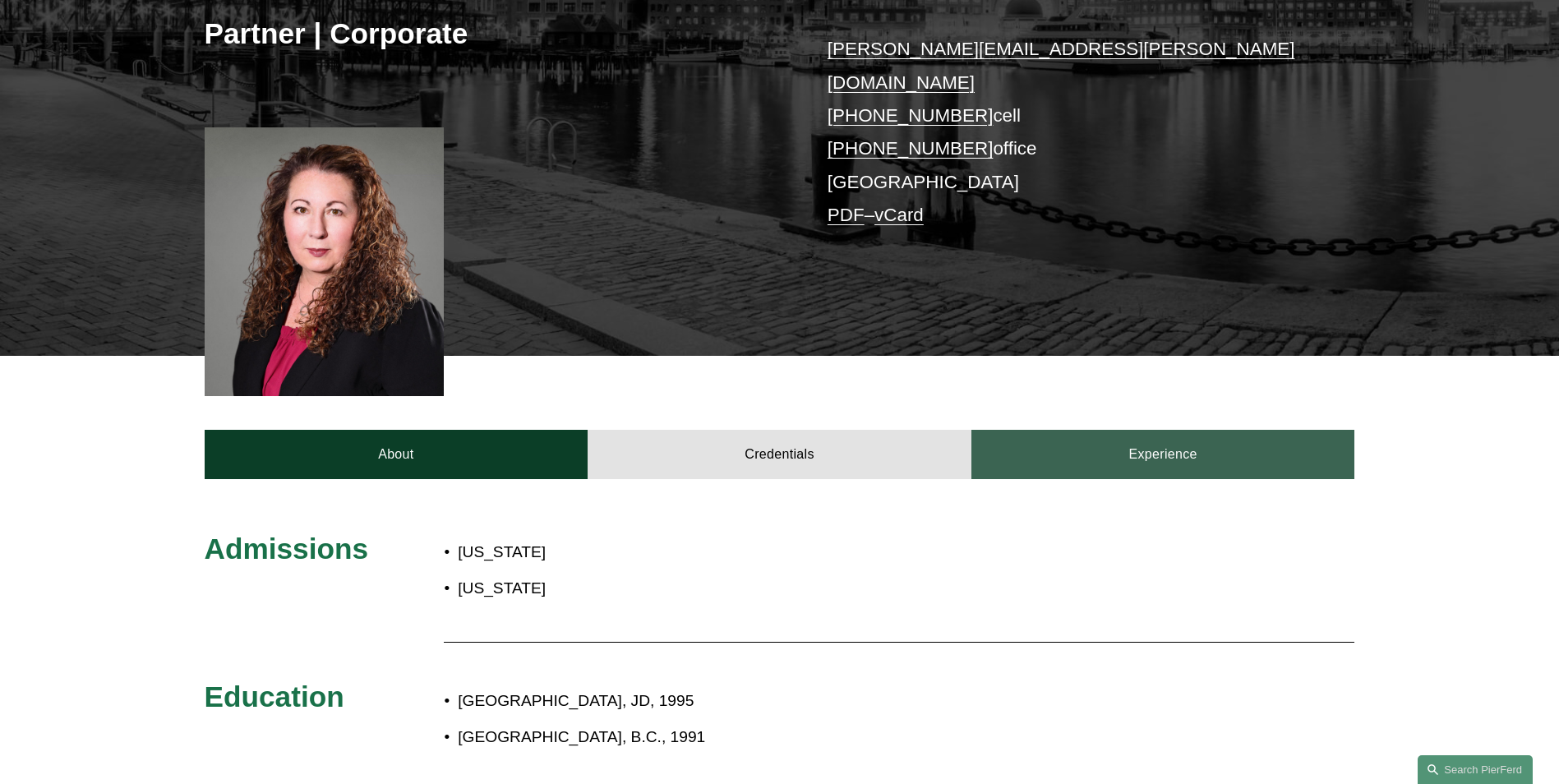
click at [1153, 430] on link "Experience" at bounding box center [1163, 454] width 384 height 50
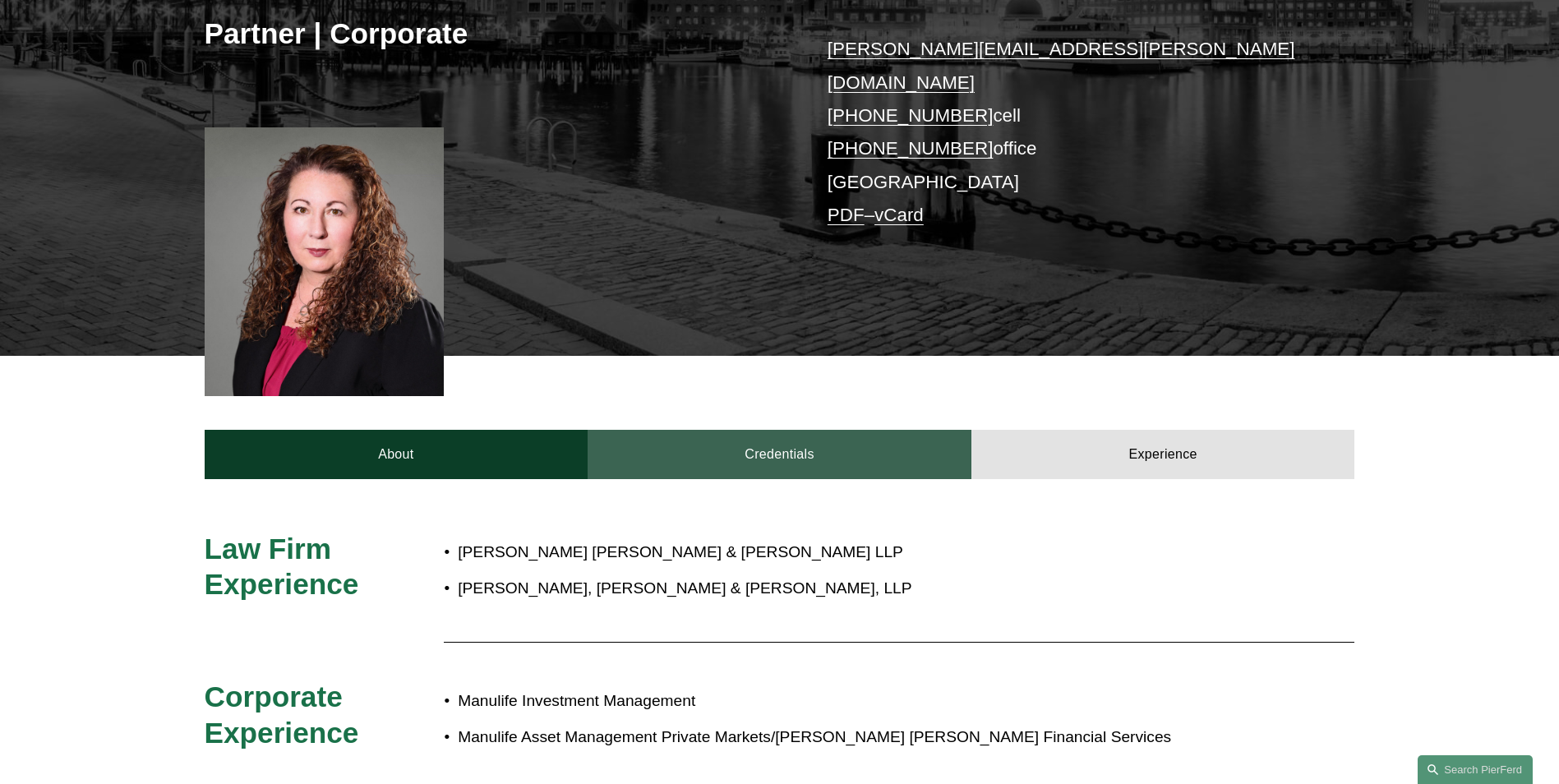
click at [627, 444] on link "Credentials" at bounding box center [780, 454] width 384 height 50
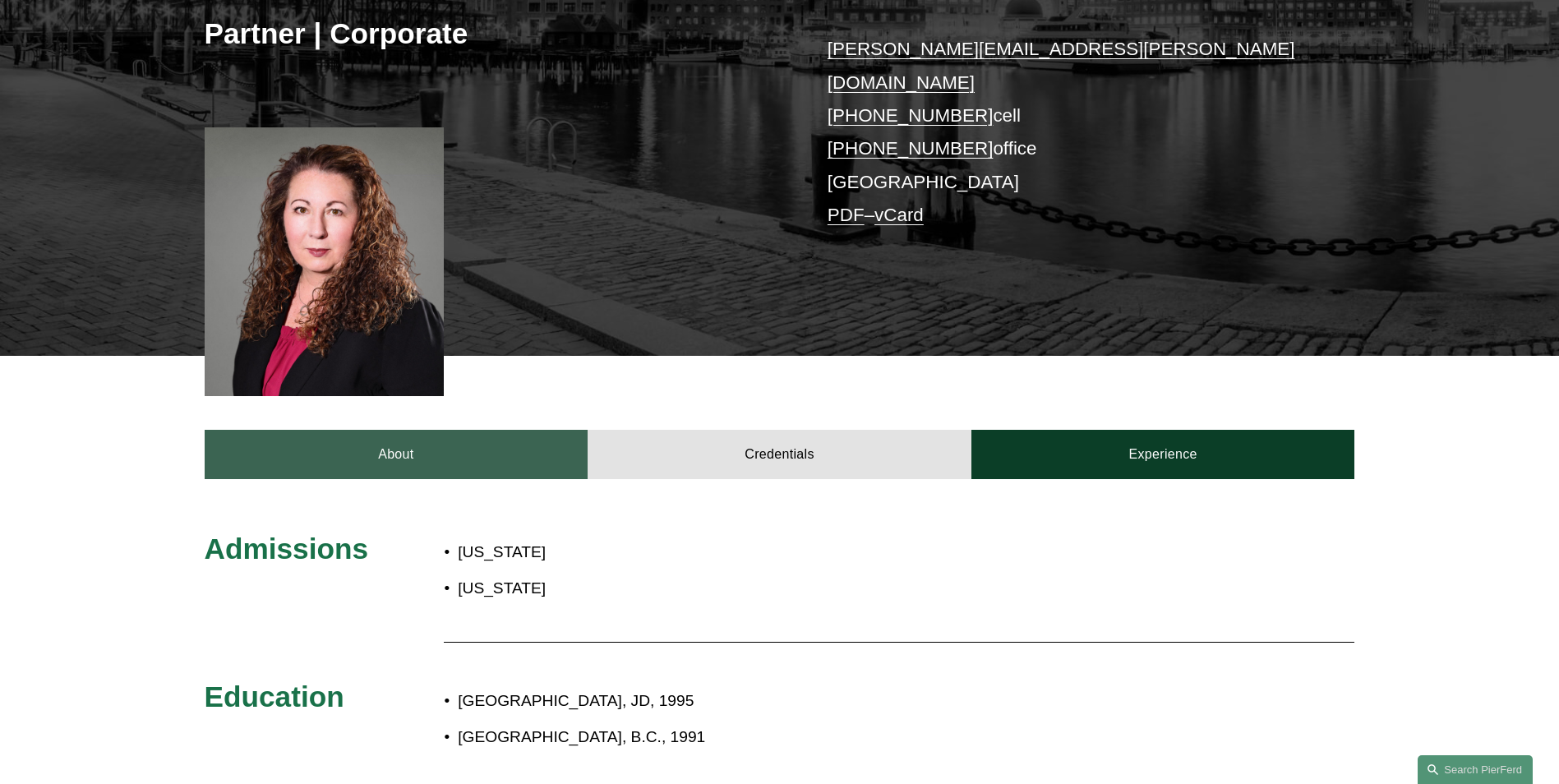
click at [481, 430] on link "About" at bounding box center [397, 454] width 384 height 50
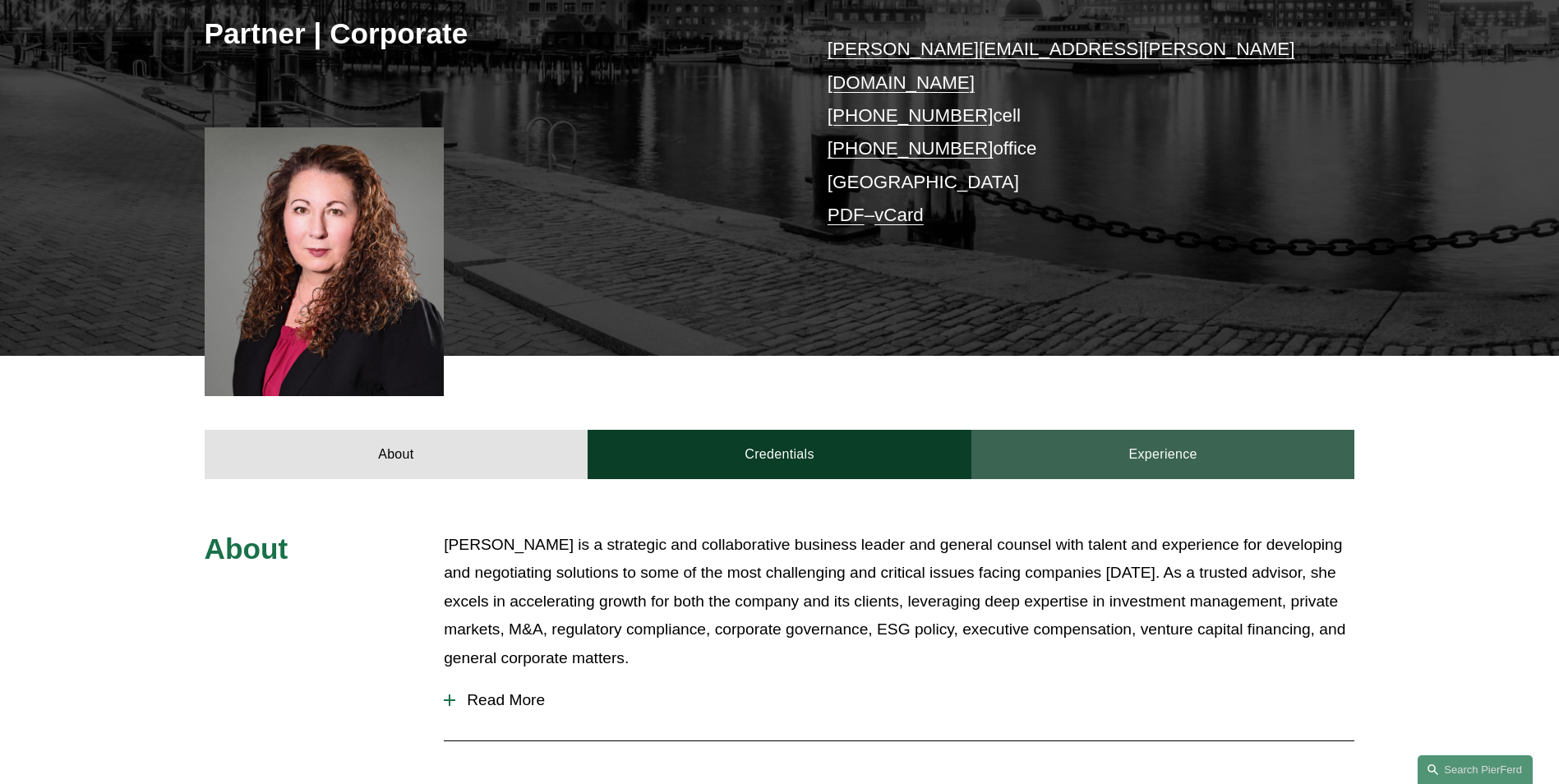
click at [1130, 440] on link "Experience" at bounding box center [1163, 454] width 384 height 50
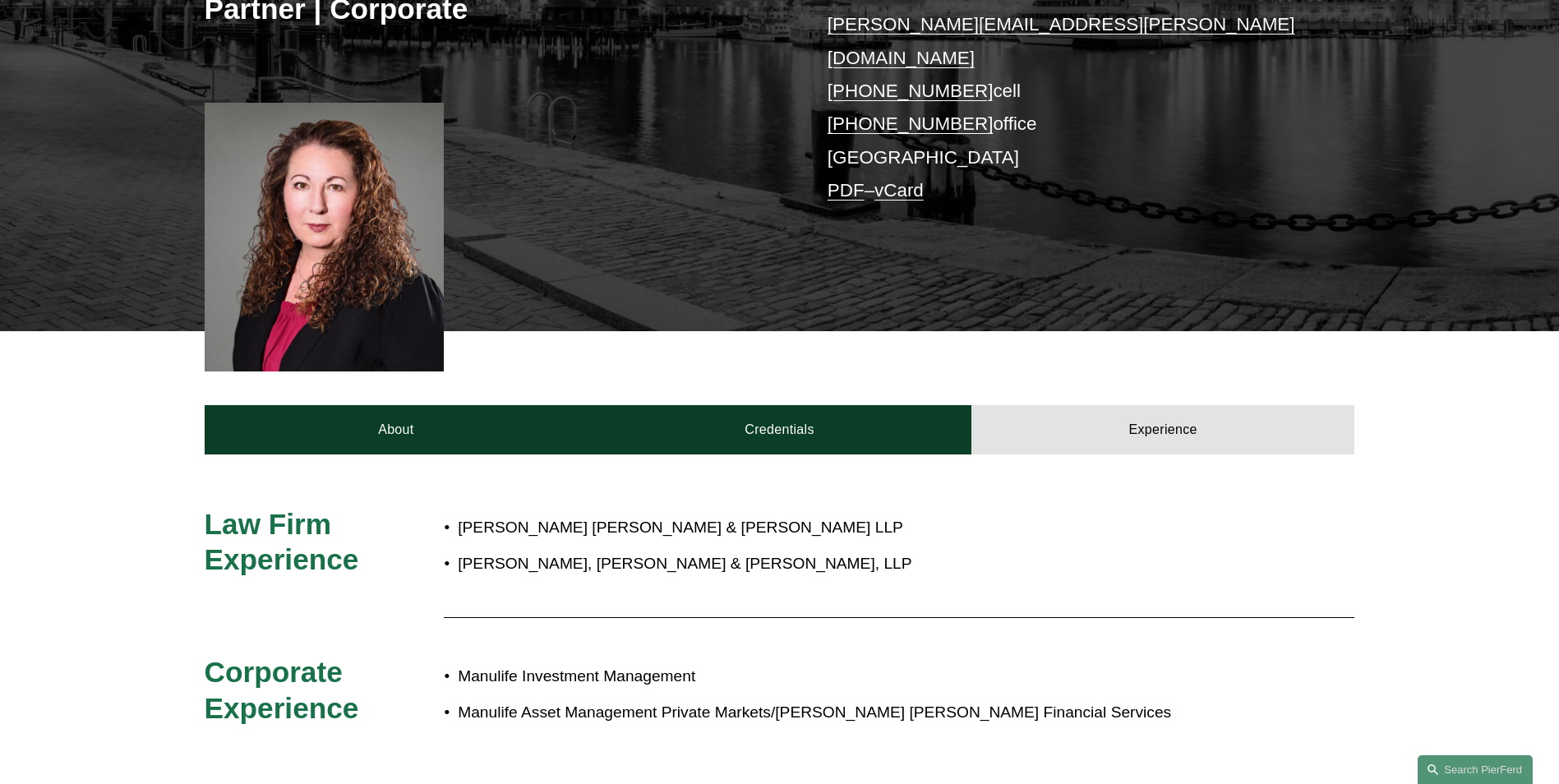
scroll to position [150, 0]
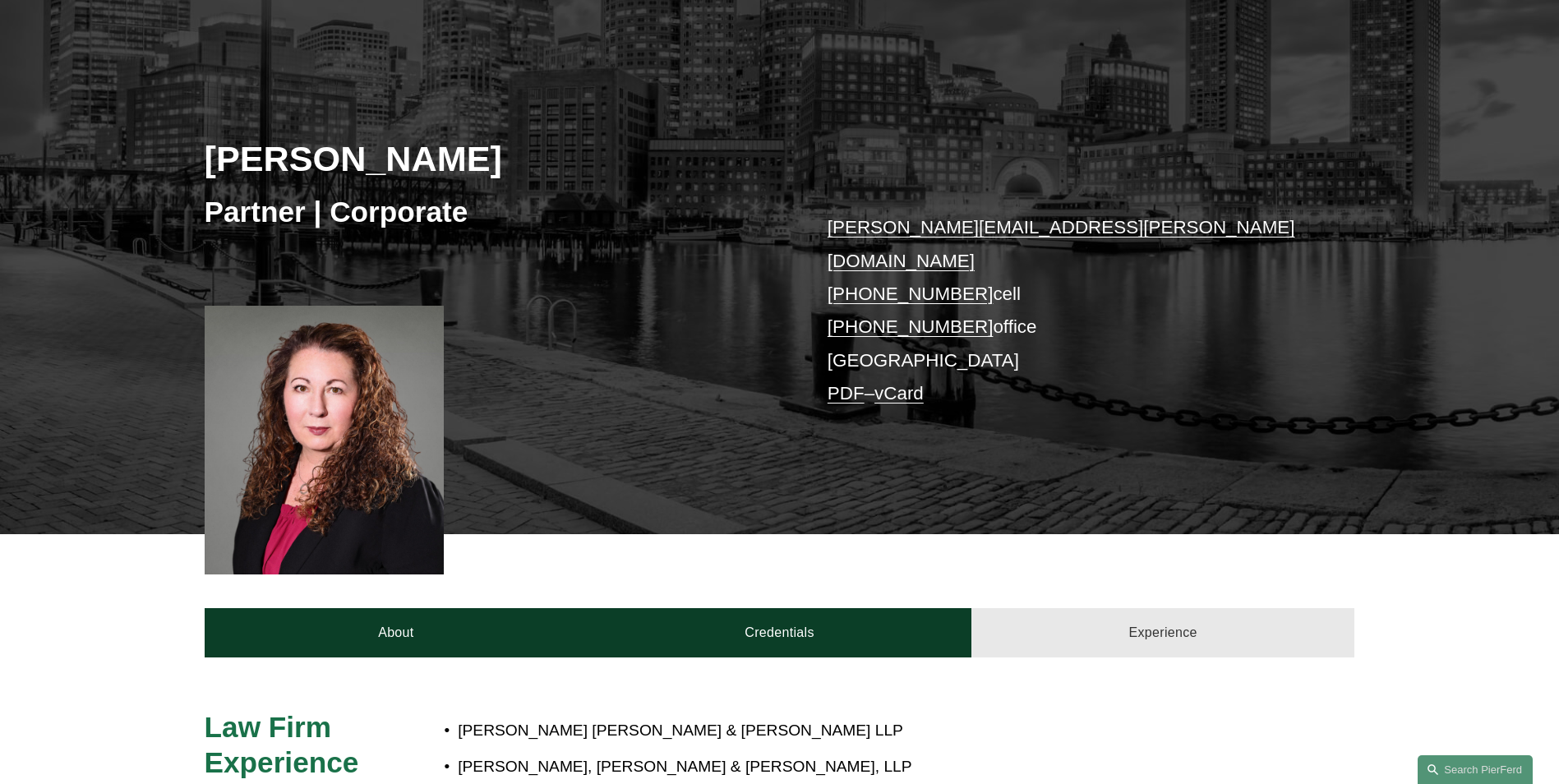
click at [1074, 608] on link "Experience" at bounding box center [1163, 633] width 384 height 50
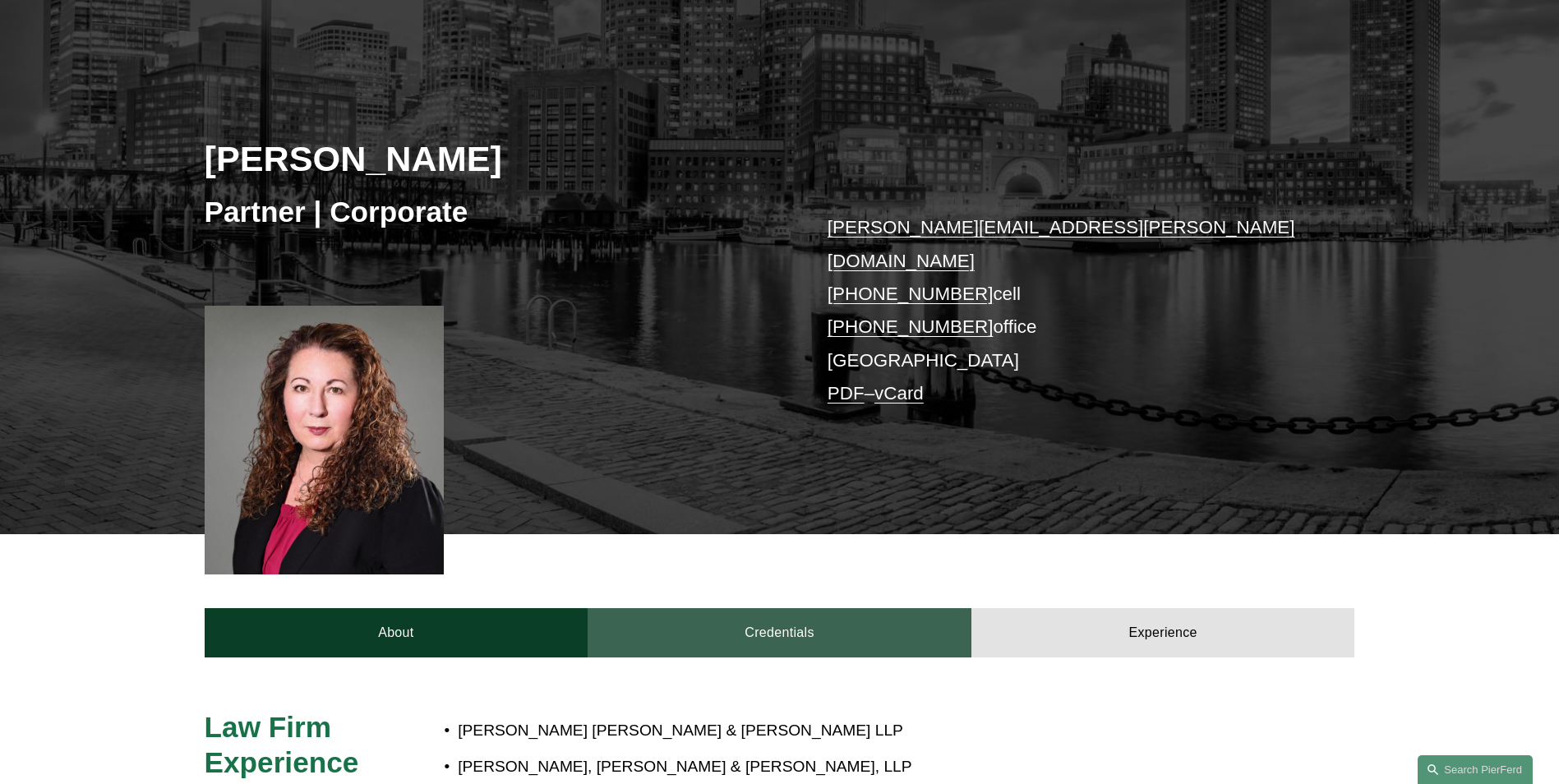
click at [802, 618] on link "Credentials" at bounding box center [780, 633] width 384 height 50
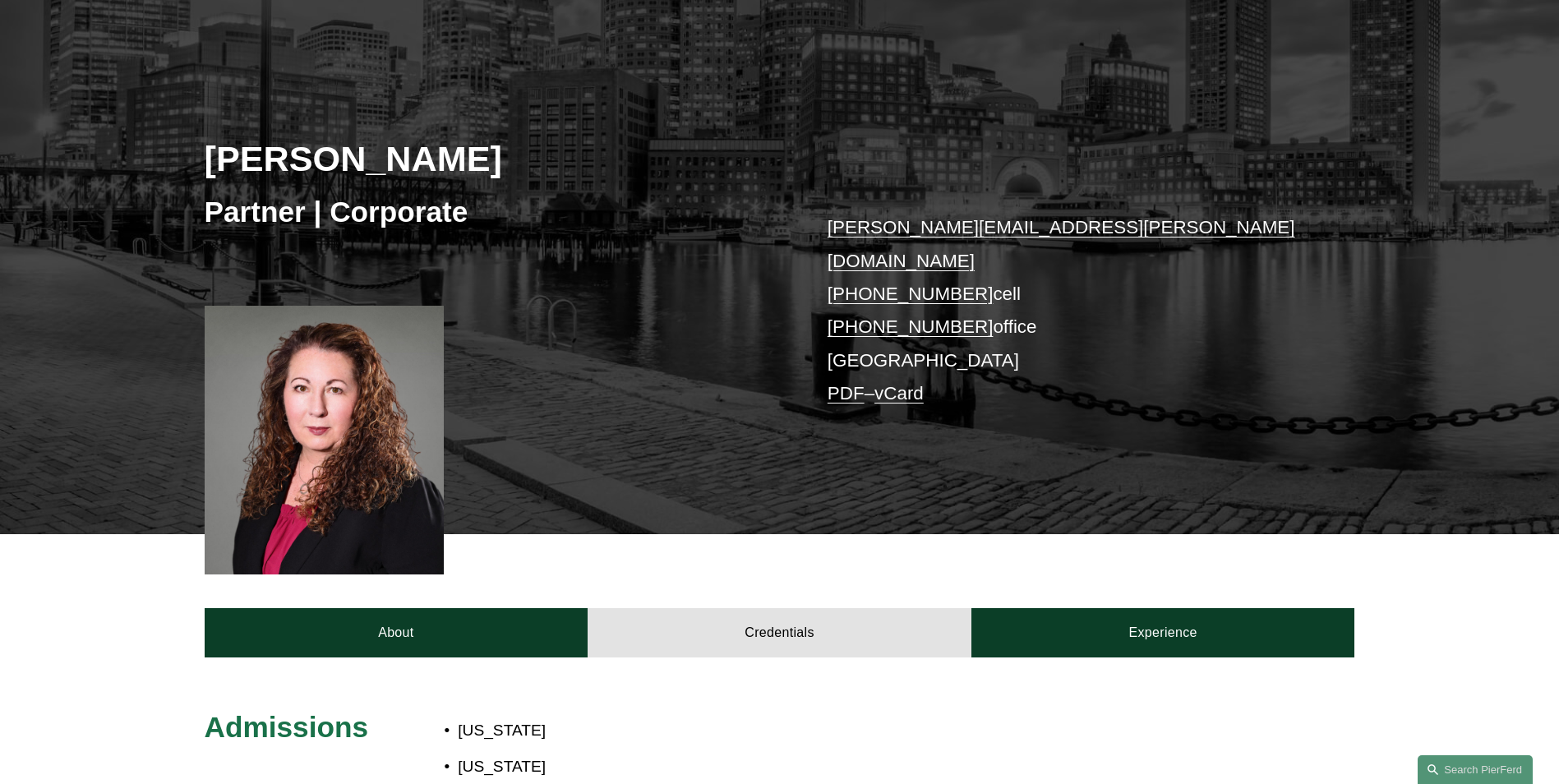
drag, startPoint x: 1087, startPoint y: 585, endPoint x: 246, endPoint y: 545, distance: 842.0
click at [1084, 608] on link "Experience" at bounding box center [1163, 633] width 384 height 50
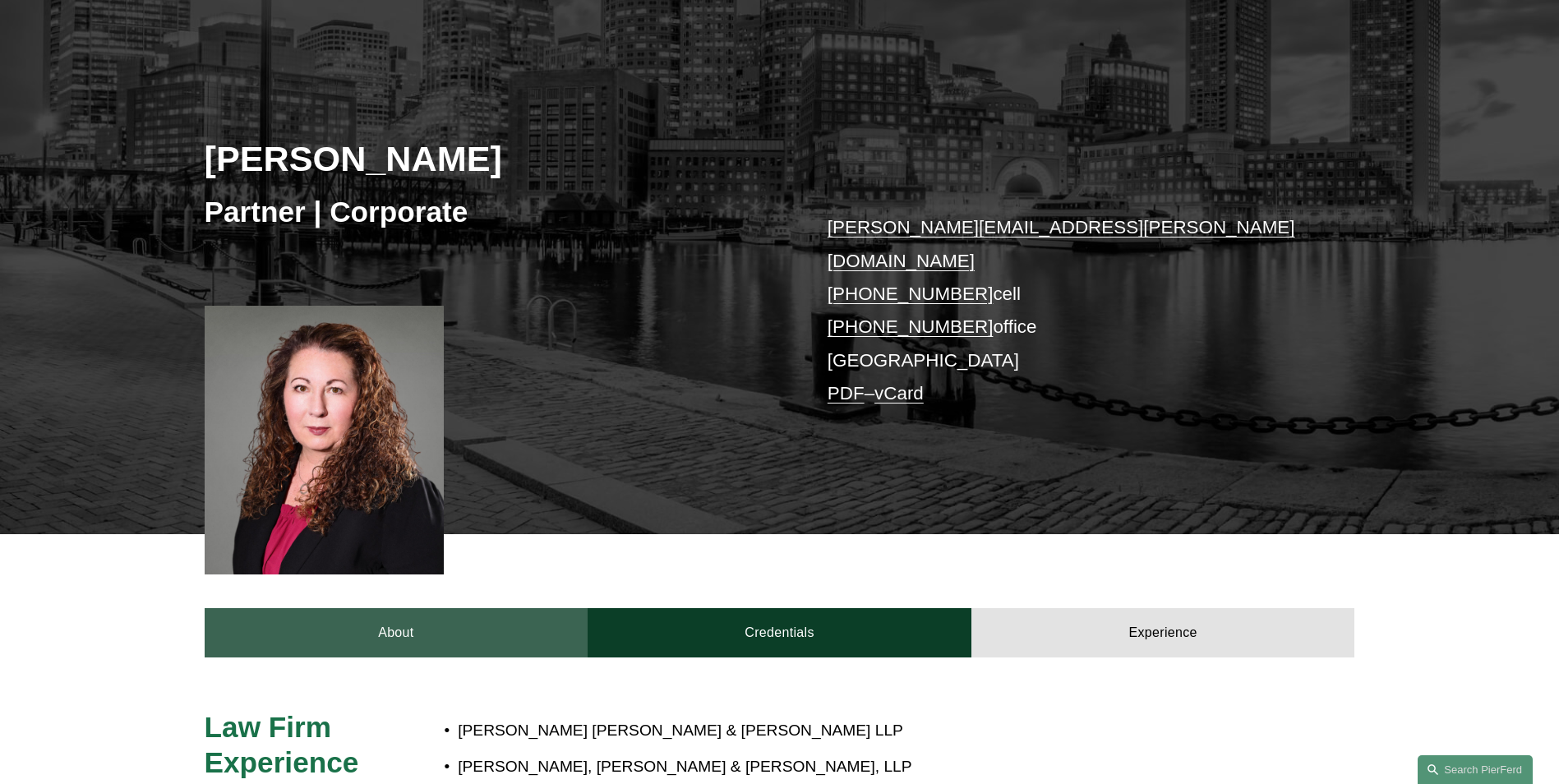
click at [346, 611] on link "About" at bounding box center [397, 633] width 384 height 50
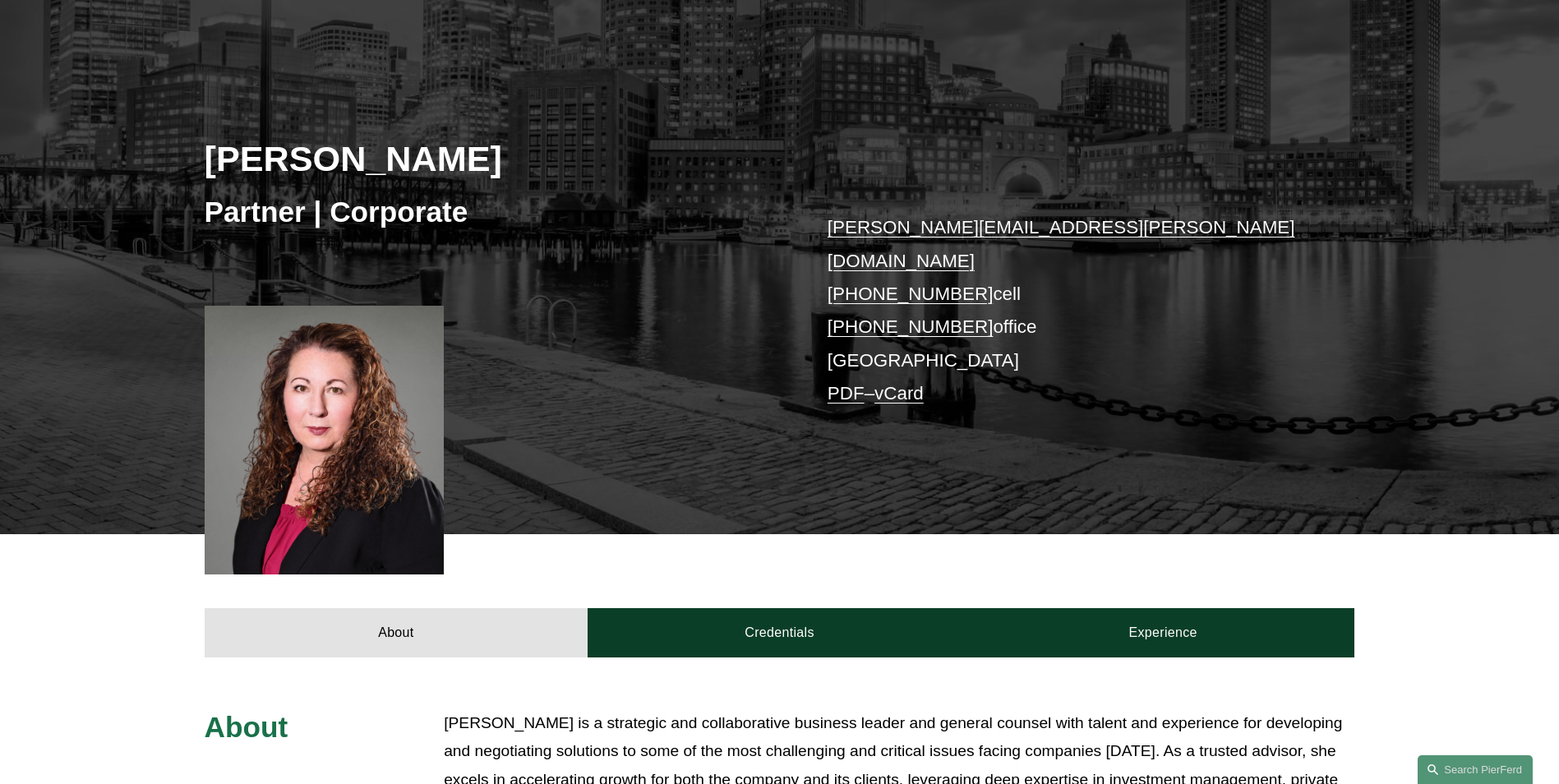
click at [1201, 630] on link "Experience" at bounding box center [1163, 633] width 384 height 50
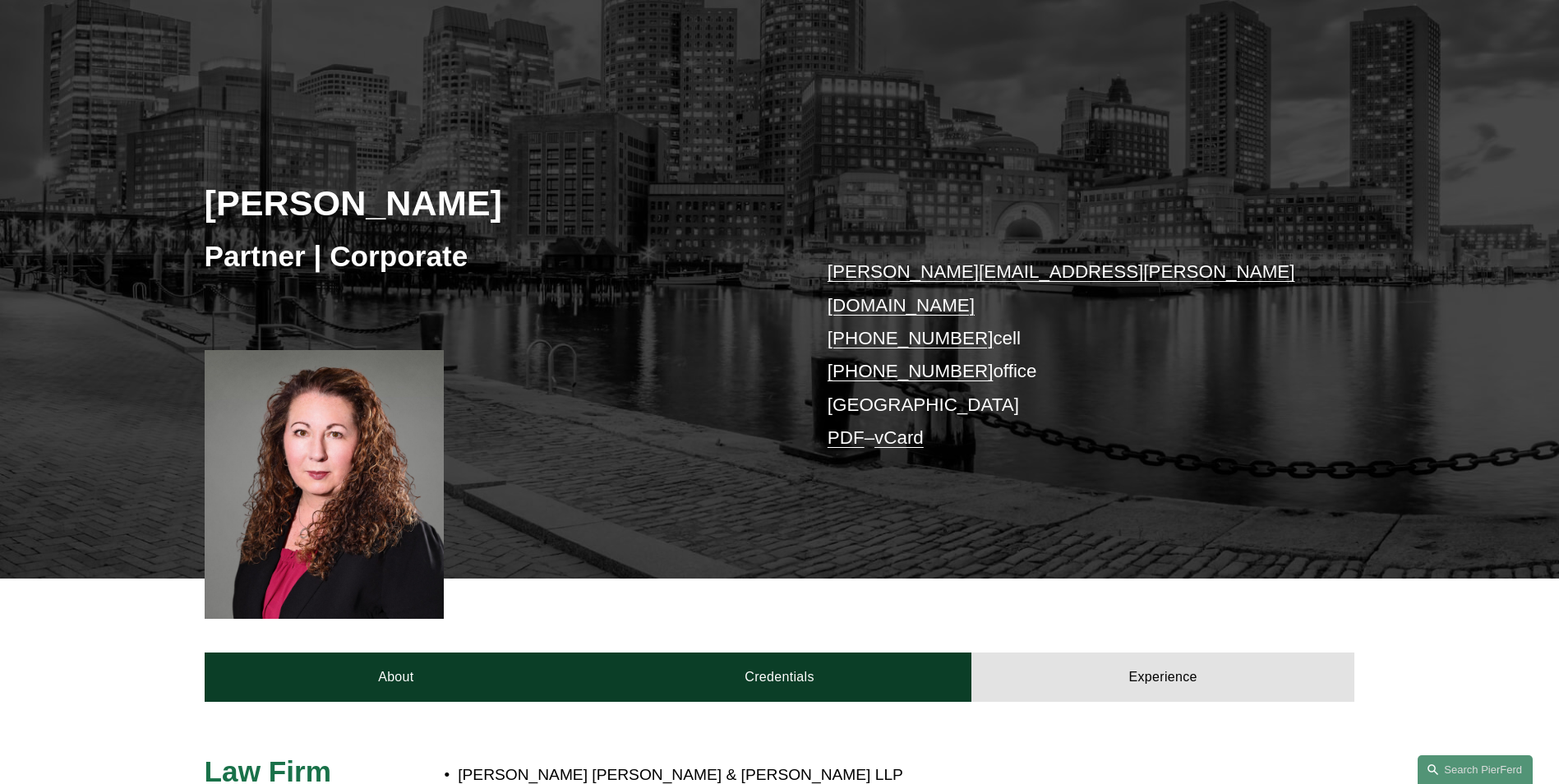
scroll to position [69, 0]
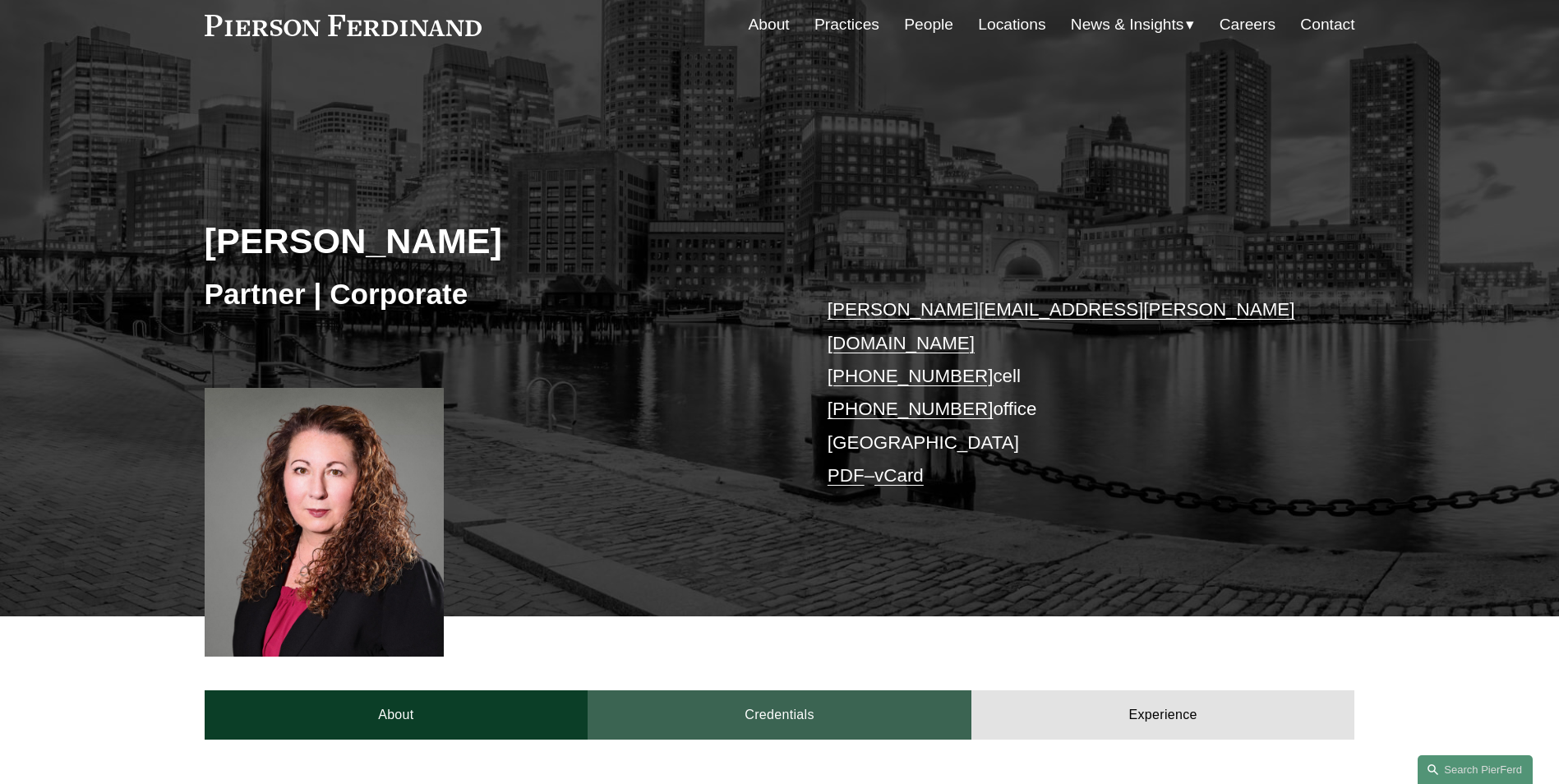
click at [788, 690] on link "Credentials" at bounding box center [780, 715] width 384 height 50
